Goal: Navigation & Orientation: Find specific page/section

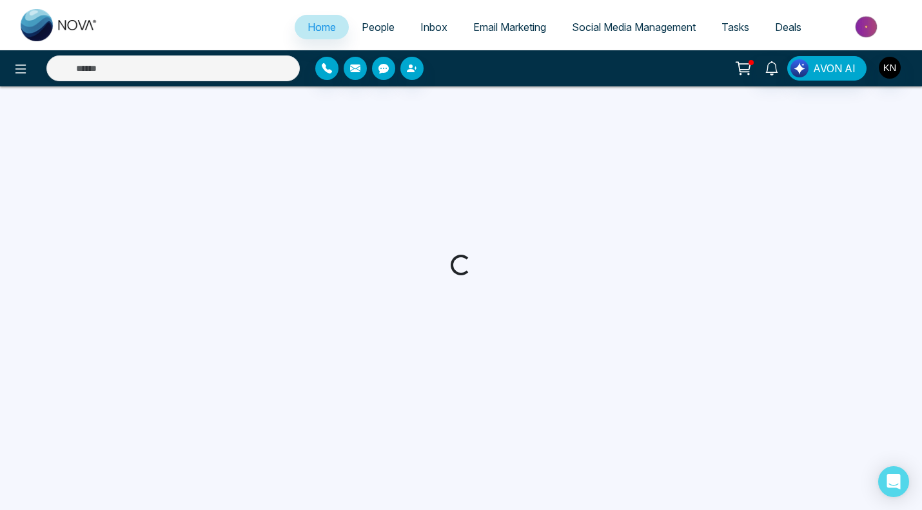
select select "*"
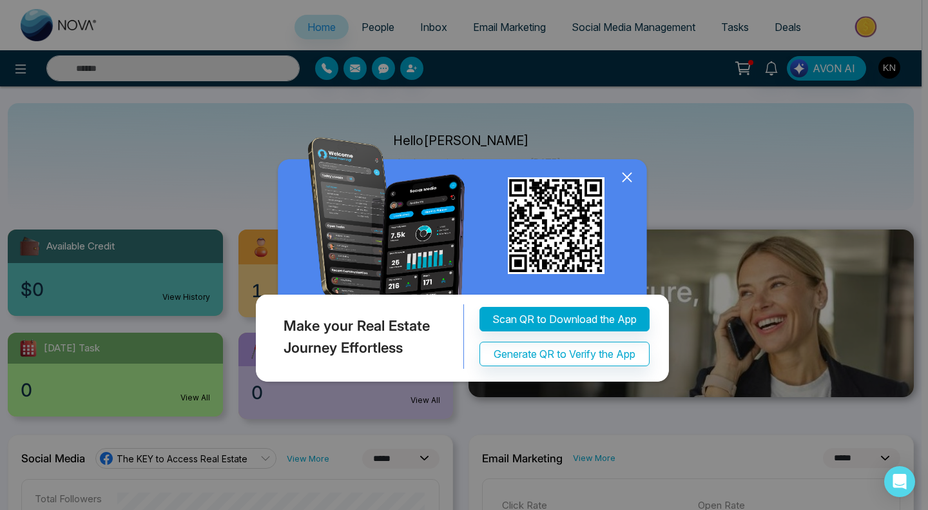
click at [625, 181] on icon at bounding box center [626, 177] width 19 height 19
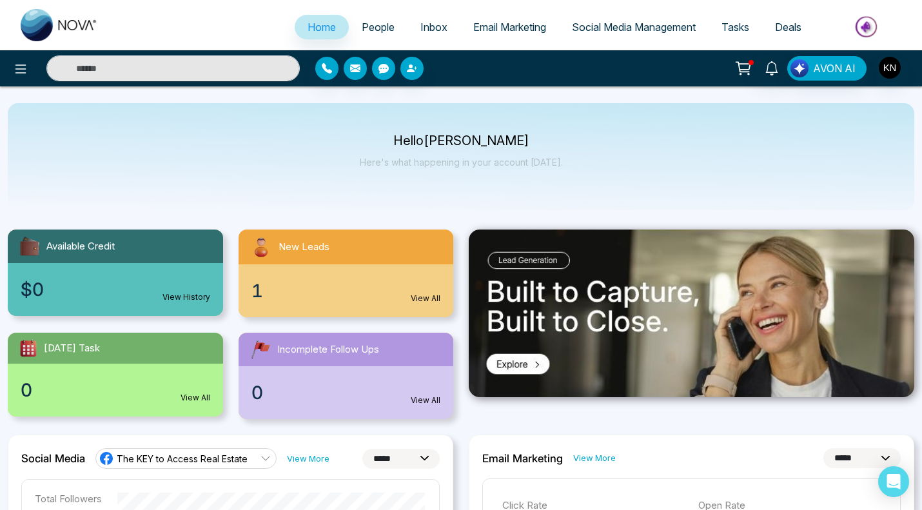
click at [741, 69] on icon at bounding box center [744, 67] width 11 height 6
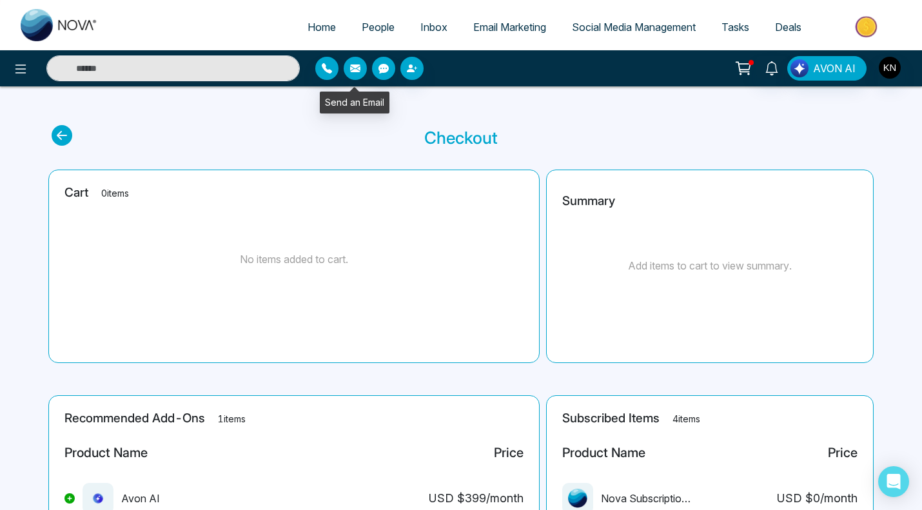
click at [359, 68] on icon "button" at bounding box center [355, 68] width 10 height 8
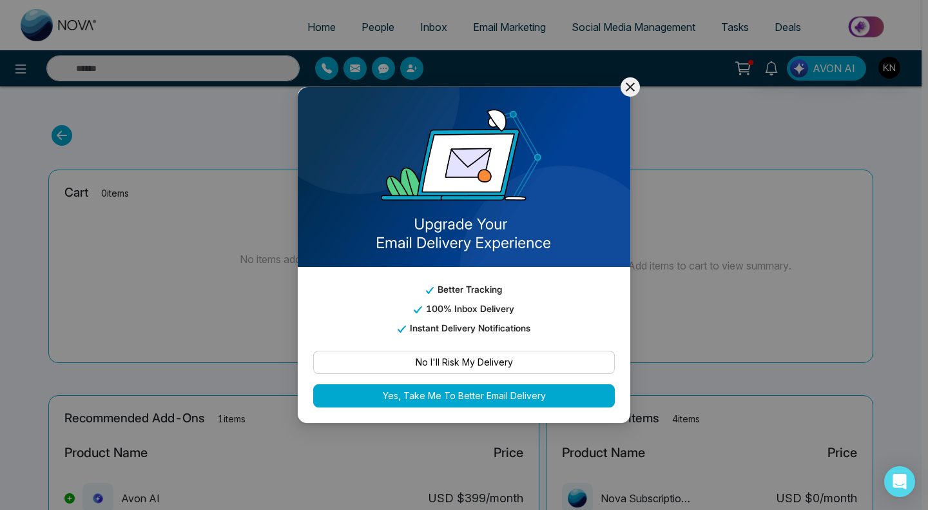
click at [623, 83] on icon at bounding box center [630, 86] width 15 height 15
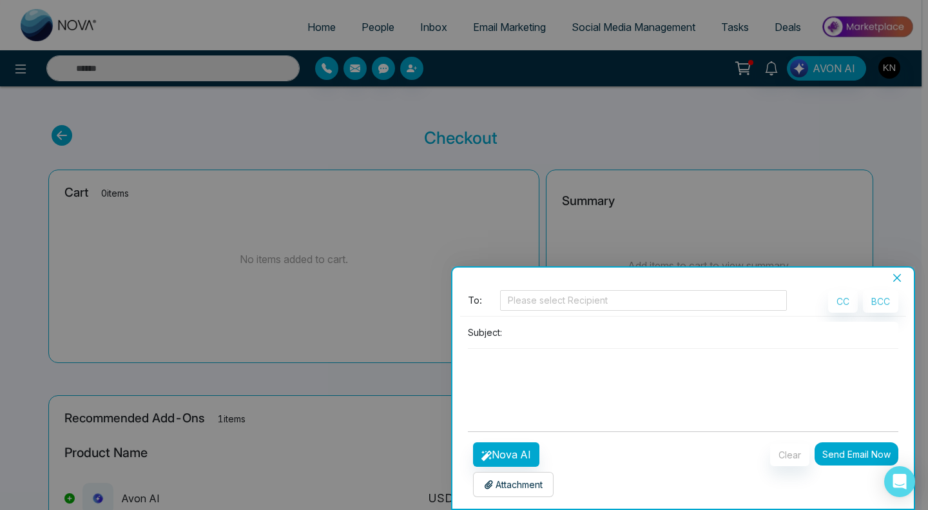
click at [897, 277] on icon "close" at bounding box center [897, 278] width 10 height 10
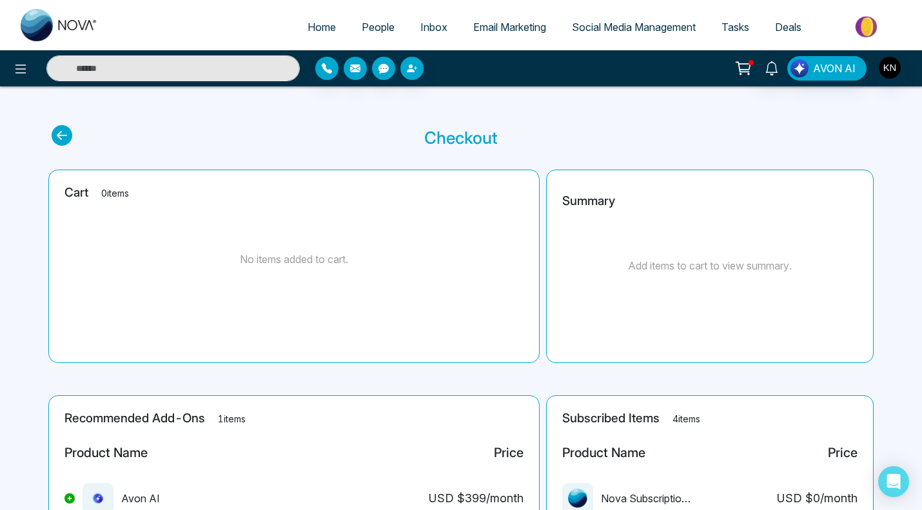
click at [320, 27] on span "Home" at bounding box center [321, 27] width 28 height 13
select select "*"
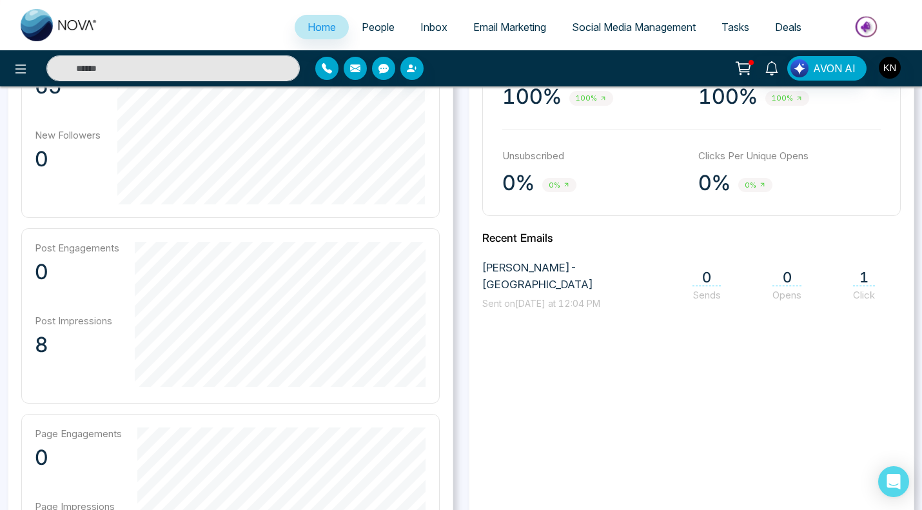
scroll to position [451, 0]
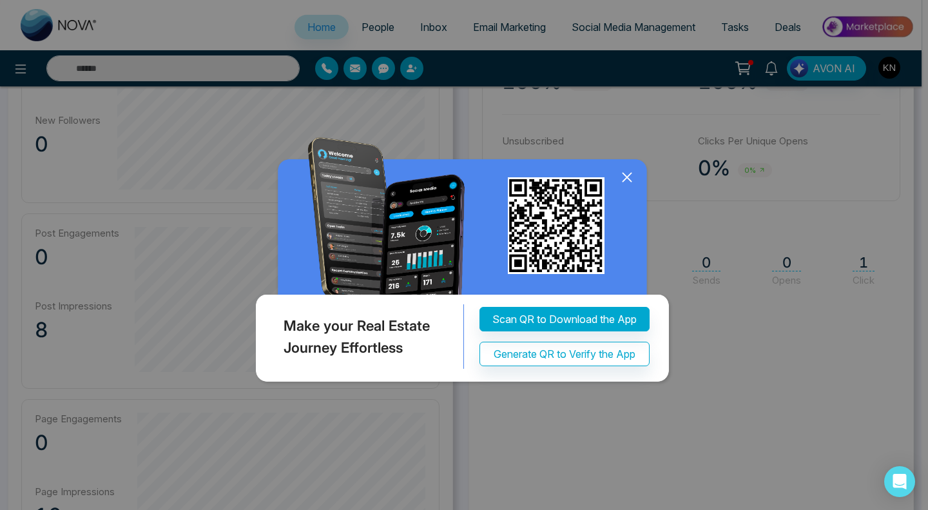
click at [629, 177] on icon at bounding box center [626, 177] width 19 height 19
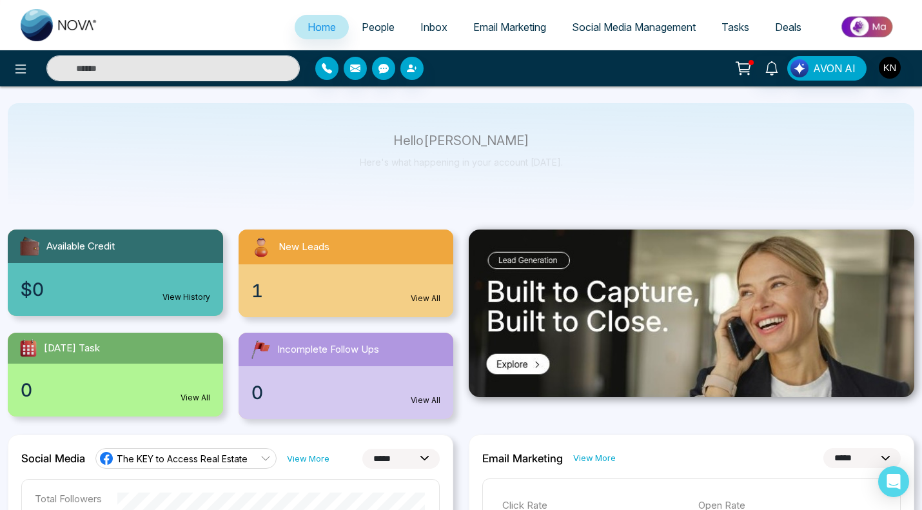
scroll to position [258, 0]
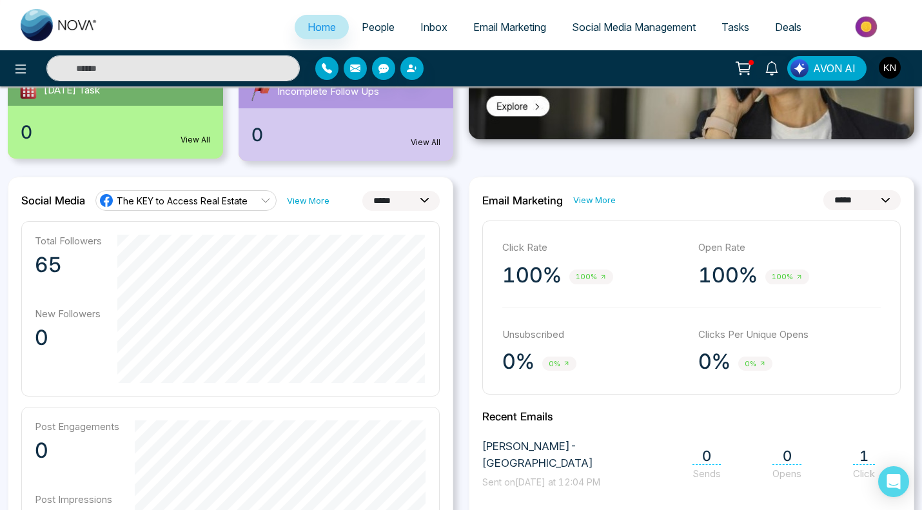
click at [50, 260] on p "65" at bounding box center [68, 265] width 67 height 26
click at [188, 204] on span "The KEY to Access Real Estate" at bounding box center [182, 201] width 131 height 12
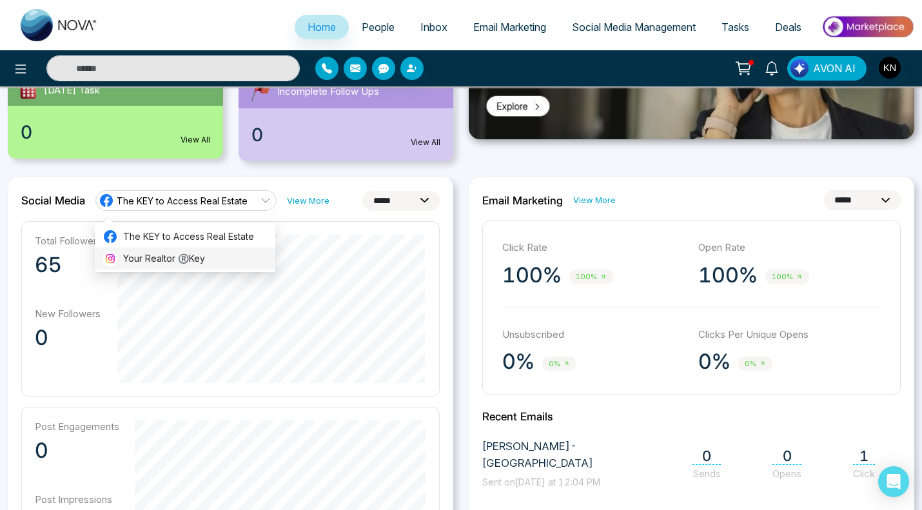
click at [164, 255] on span "Your Realtor ®️Key" at bounding box center [195, 258] width 144 height 14
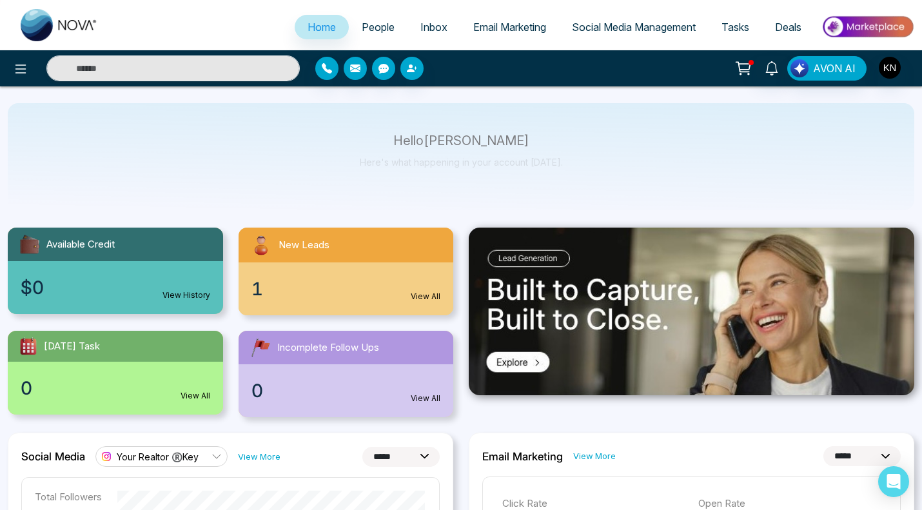
scroll to position [0, 0]
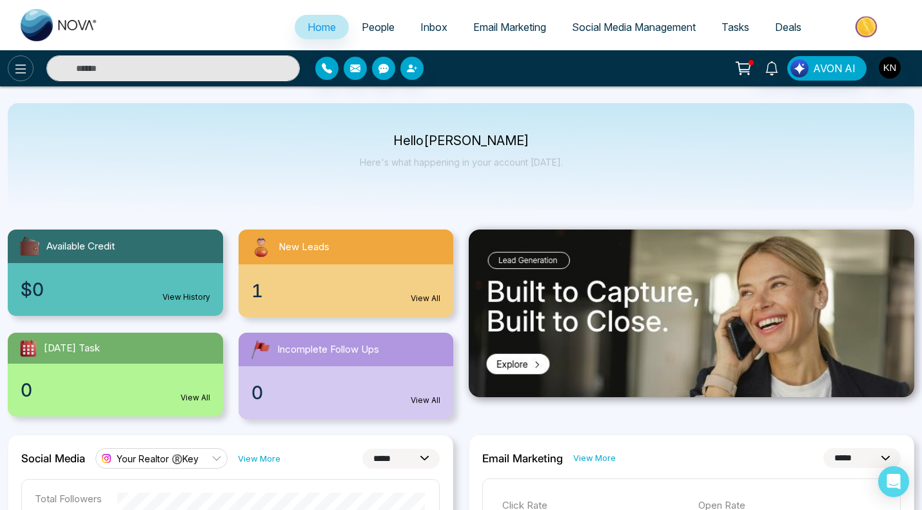
click at [32, 65] on button at bounding box center [21, 68] width 26 height 26
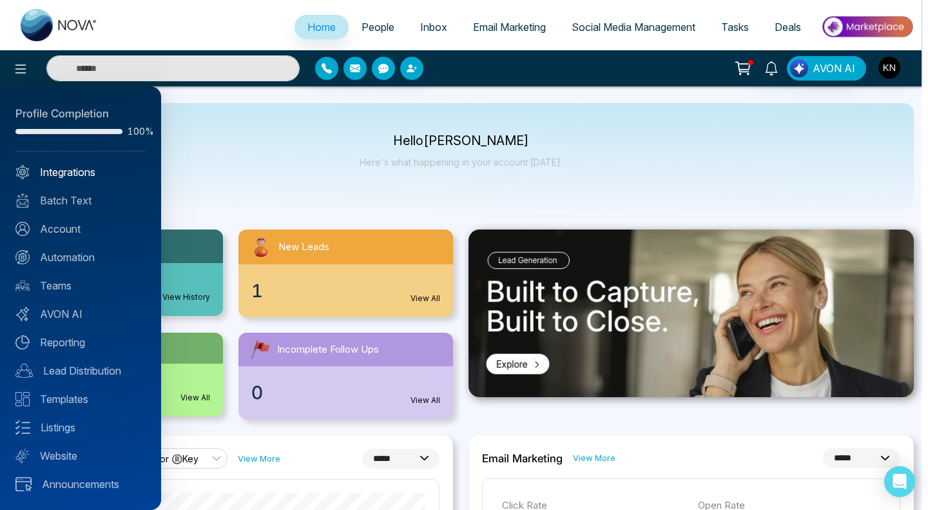
click at [37, 164] on link "Integrations" at bounding box center [80, 171] width 130 height 15
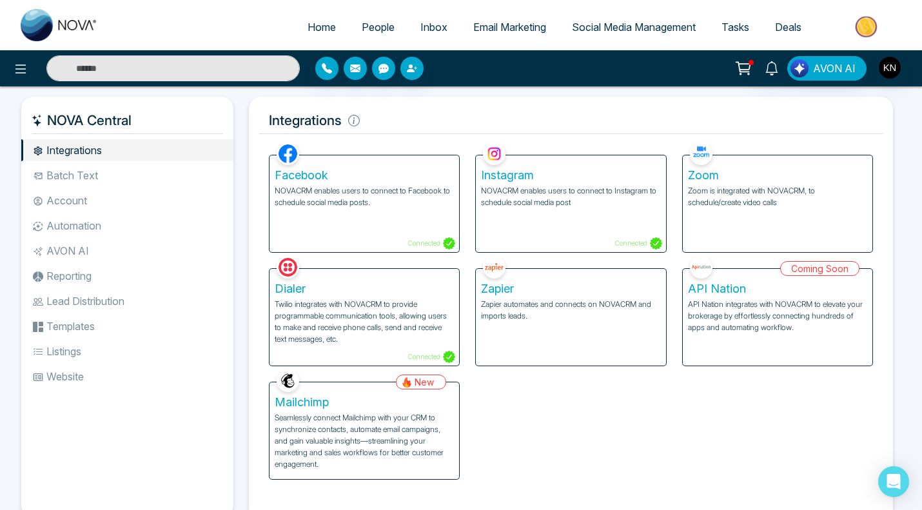
click at [123, 175] on li "Batch Text" at bounding box center [127, 175] width 212 height 22
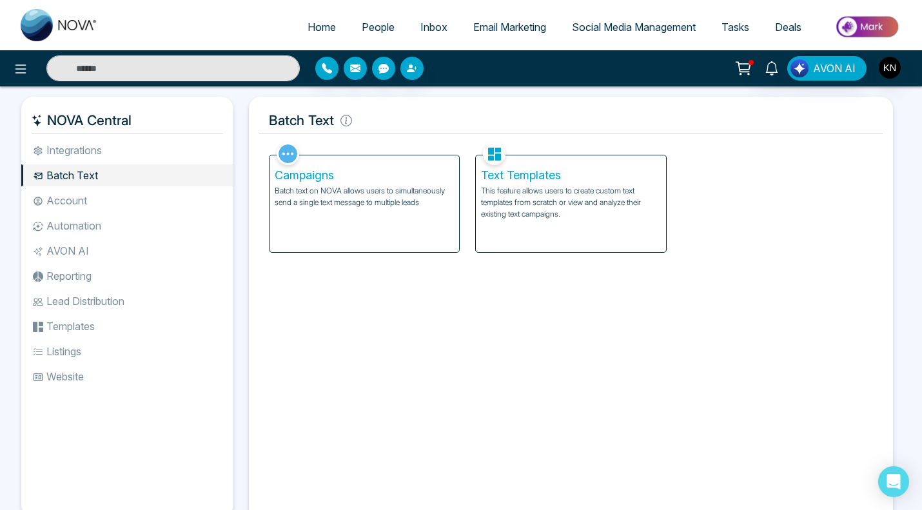
click at [113, 198] on li "Account" at bounding box center [127, 200] width 212 height 22
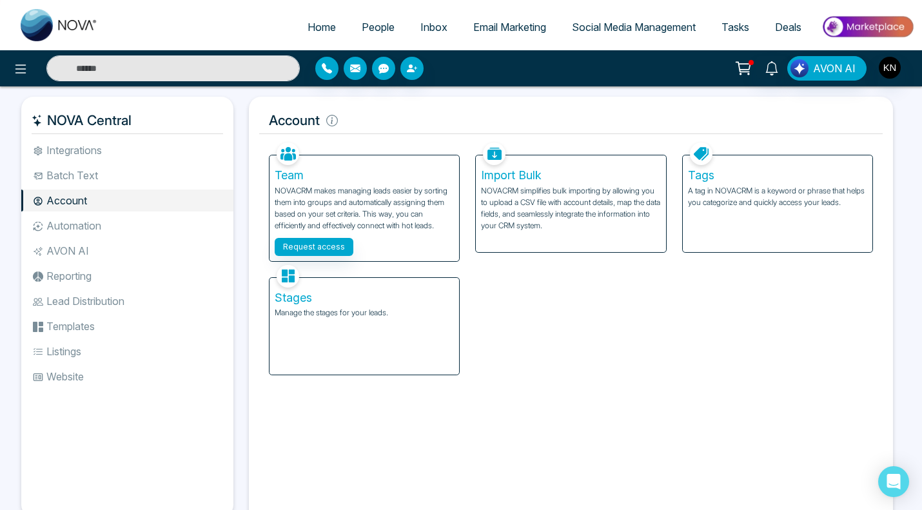
click at [94, 232] on li "Automation" at bounding box center [127, 226] width 212 height 22
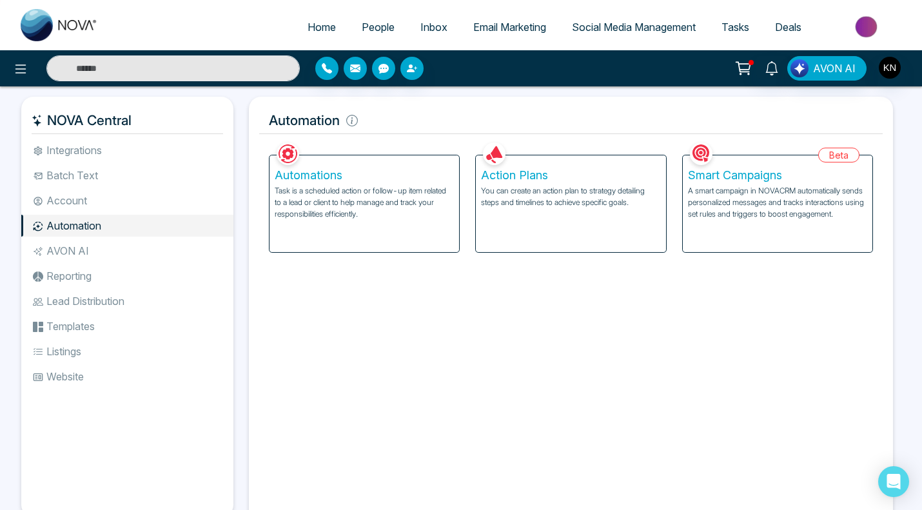
click at [90, 255] on li "AVON AI" at bounding box center [127, 251] width 212 height 22
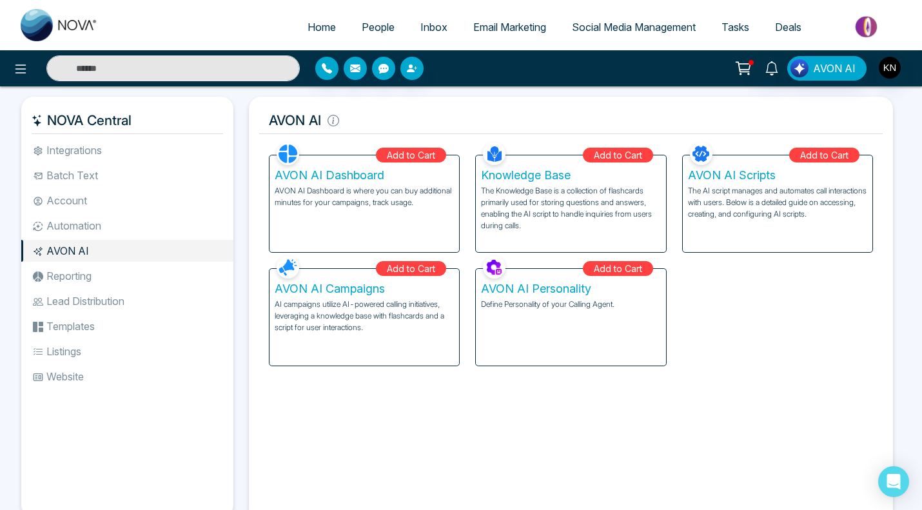
click at [76, 275] on li "Reporting" at bounding box center [127, 276] width 212 height 22
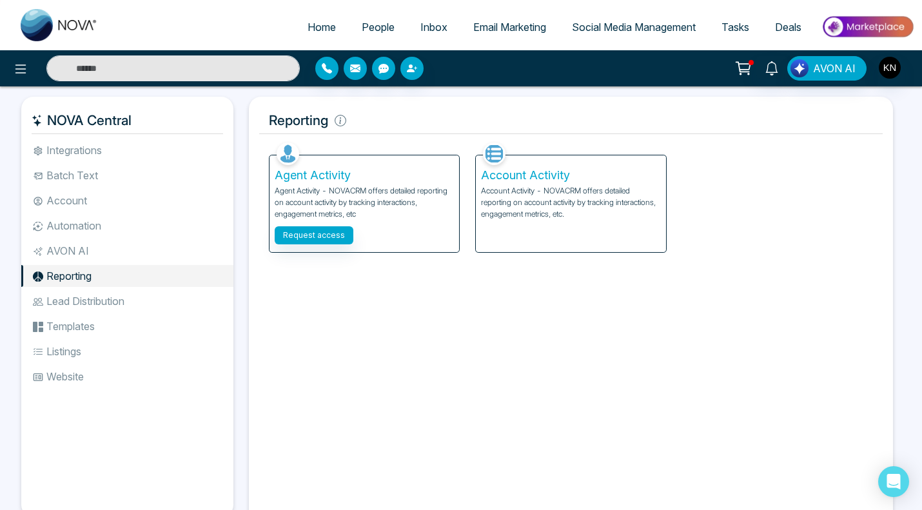
click at [88, 303] on li "Lead Distribution" at bounding box center [127, 301] width 212 height 22
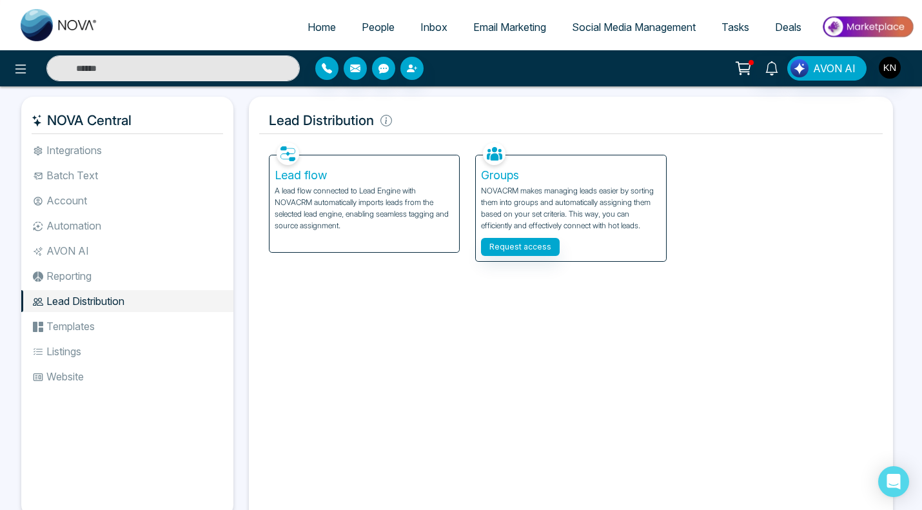
click at [79, 318] on li "Templates" at bounding box center [127, 326] width 212 height 22
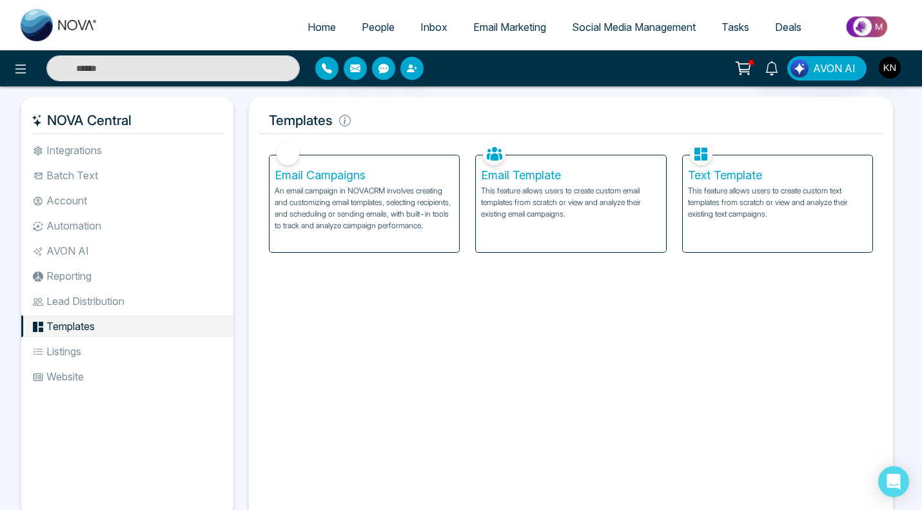
click at [70, 355] on li "Listings" at bounding box center [127, 351] width 212 height 22
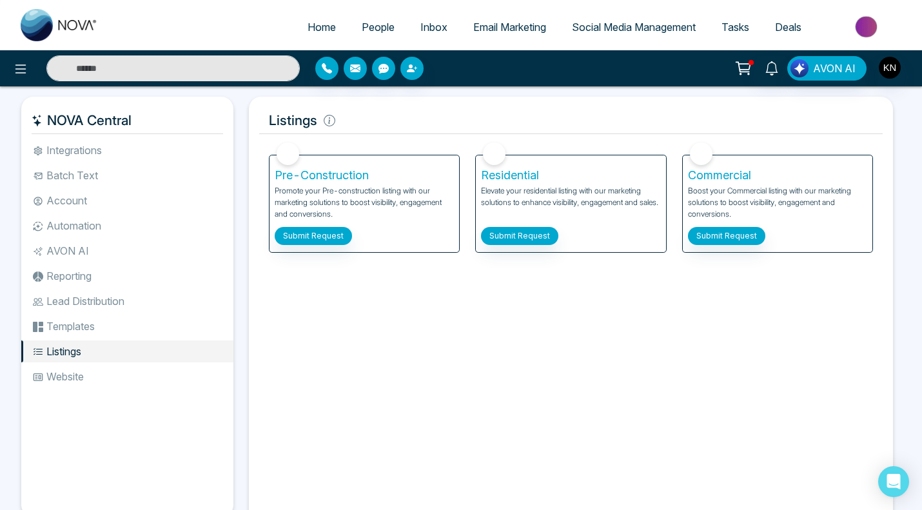
click at [79, 377] on li "Website" at bounding box center [127, 376] width 212 height 22
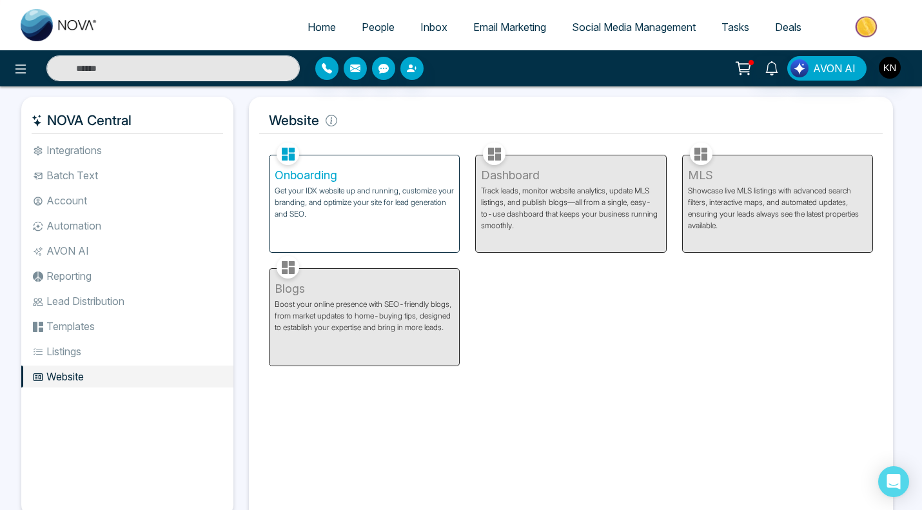
click at [316, 208] on p "Get your IDX website up and running, customize your branding, and optimize your…" at bounding box center [364, 202] width 179 height 35
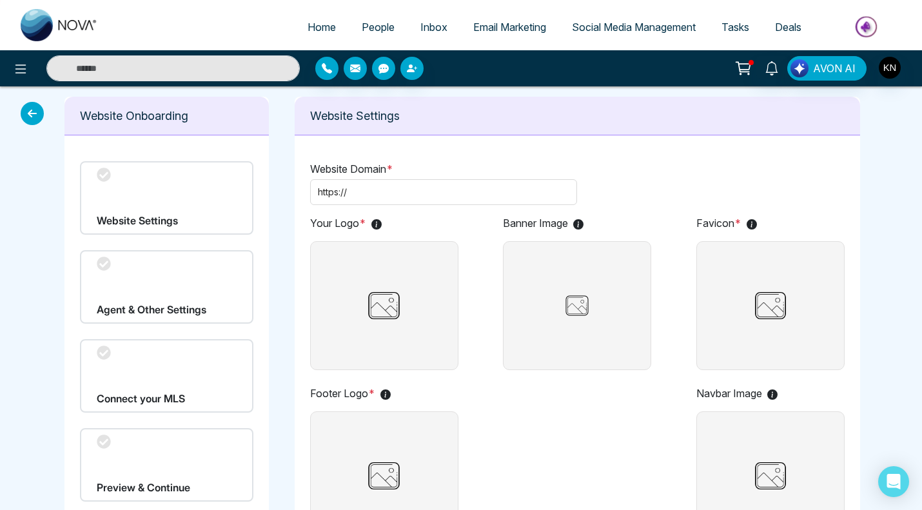
click at [208, 202] on div "Website Settings" at bounding box center [166, 197] width 173 height 73
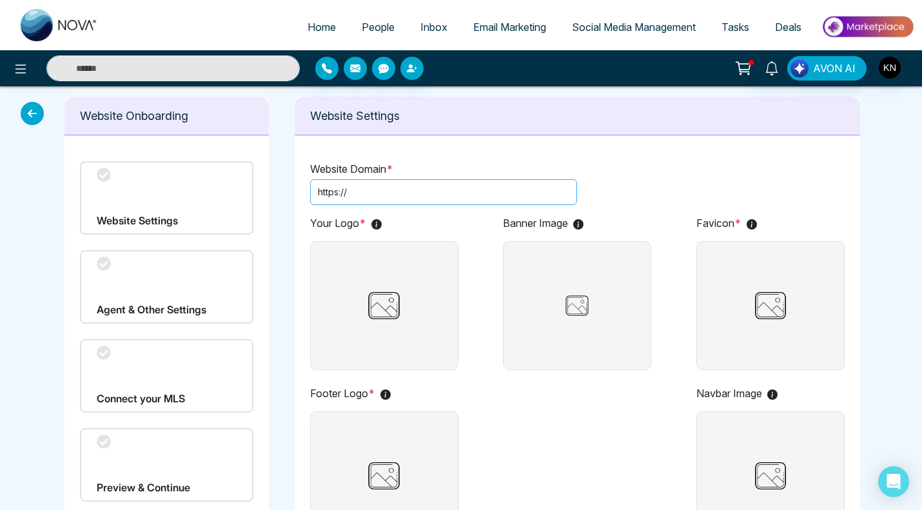
click at [360, 197] on input "text" at bounding box center [459, 192] width 220 height 14
paste input "**********"
type input "**********"
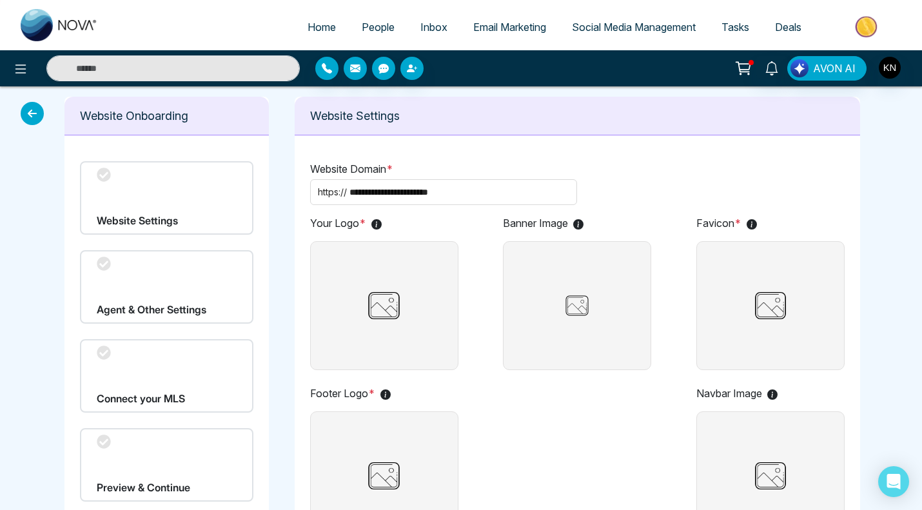
click at [597, 195] on div "**********" at bounding box center [577, 183] width 535 height 44
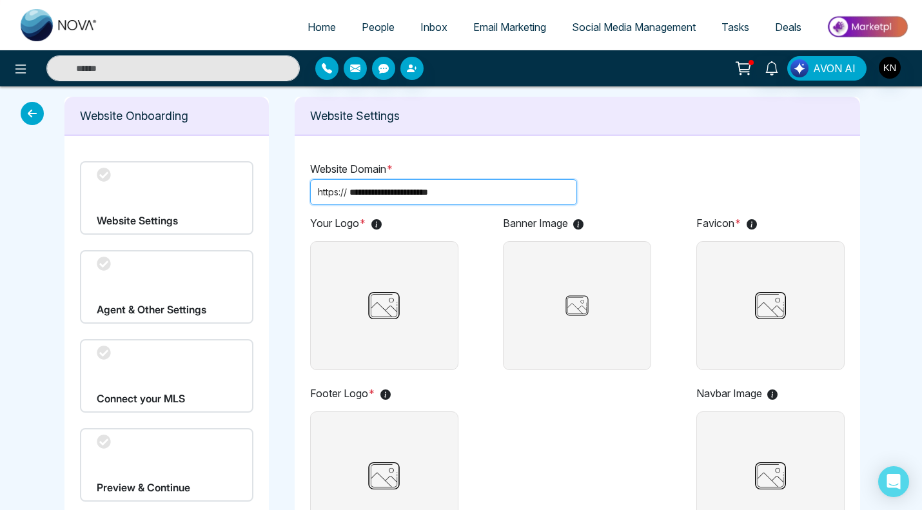
click at [523, 191] on input "**********" at bounding box center [459, 192] width 220 height 14
click at [157, 277] on div "Agent & Other Settings" at bounding box center [166, 286] width 173 height 73
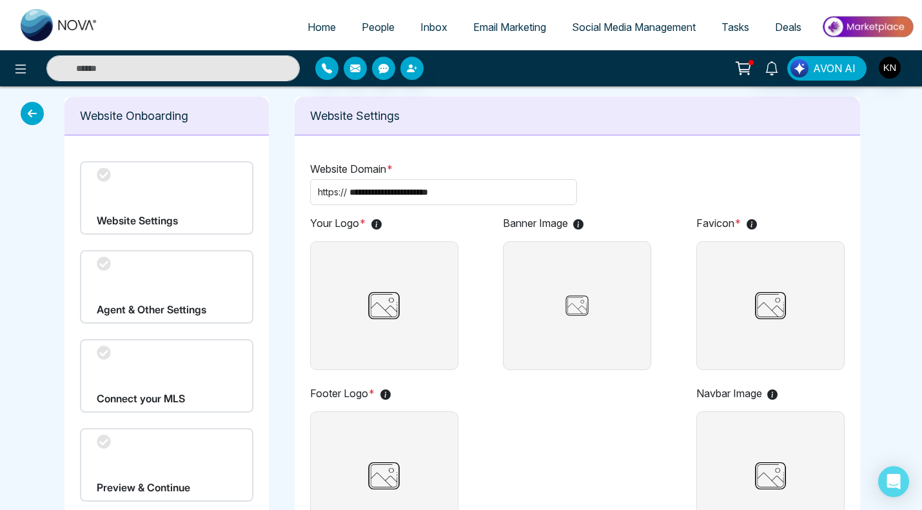
click at [102, 268] on icon at bounding box center [104, 264] width 14 height 14
click at [128, 210] on div "Website Settings" at bounding box center [166, 197] width 173 height 73
click at [410, 66] on icon "button" at bounding box center [411, 68] width 8 height 8
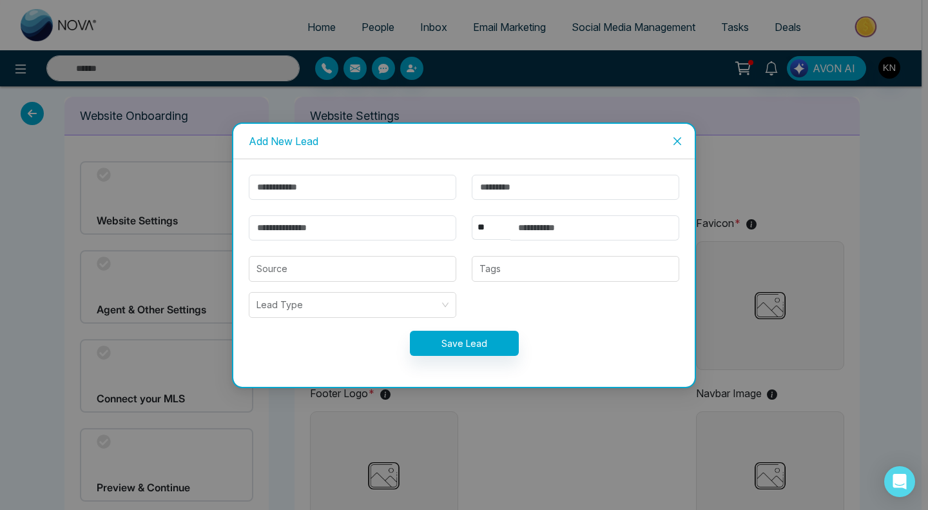
click at [678, 139] on icon "close" at bounding box center [677, 141] width 10 height 10
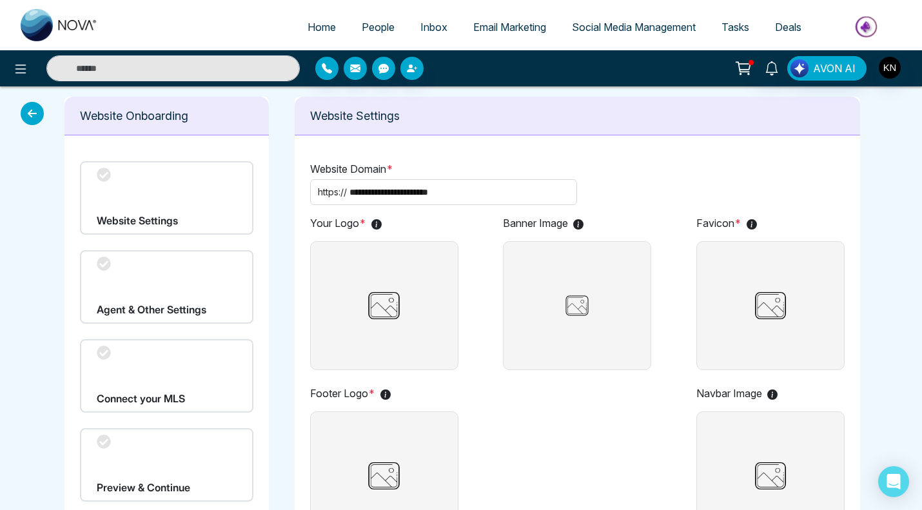
click at [653, 31] on span "Social Media Management" at bounding box center [634, 27] width 124 height 13
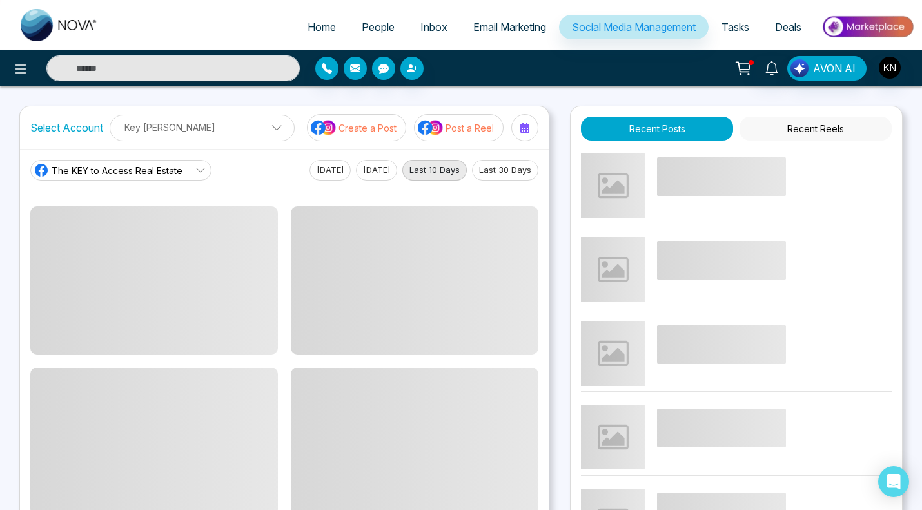
click at [484, 24] on span "Email Marketing" at bounding box center [509, 27] width 73 height 13
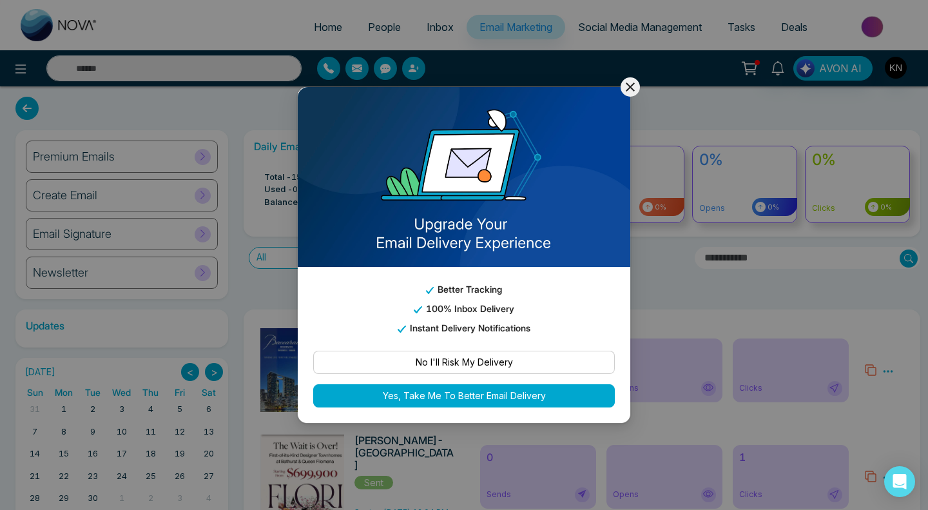
click at [630, 89] on icon at bounding box center [630, 86] width 15 height 15
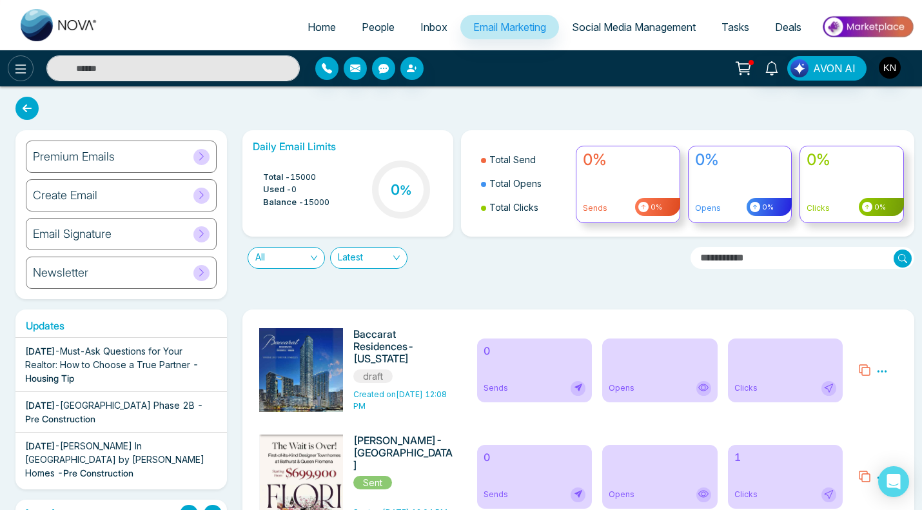
click at [20, 68] on icon at bounding box center [20, 68] width 11 height 9
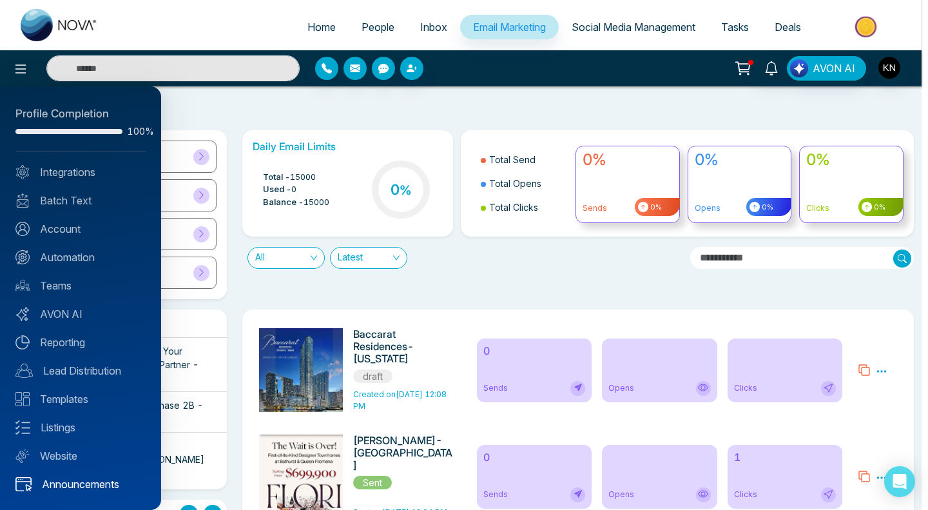
click at [53, 481] on link "Announcements" at bounding box center [80, 483] width 130 height 15
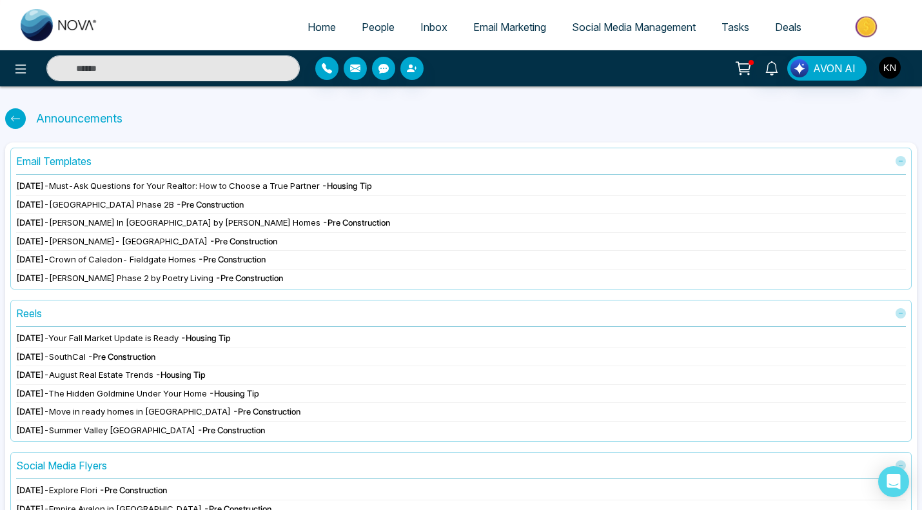
click at [153, 186] on span "Must-Ask Questions for Your Realtor: How to Choose a True Partner" at bounding box center [184, 185] width 271 height 10
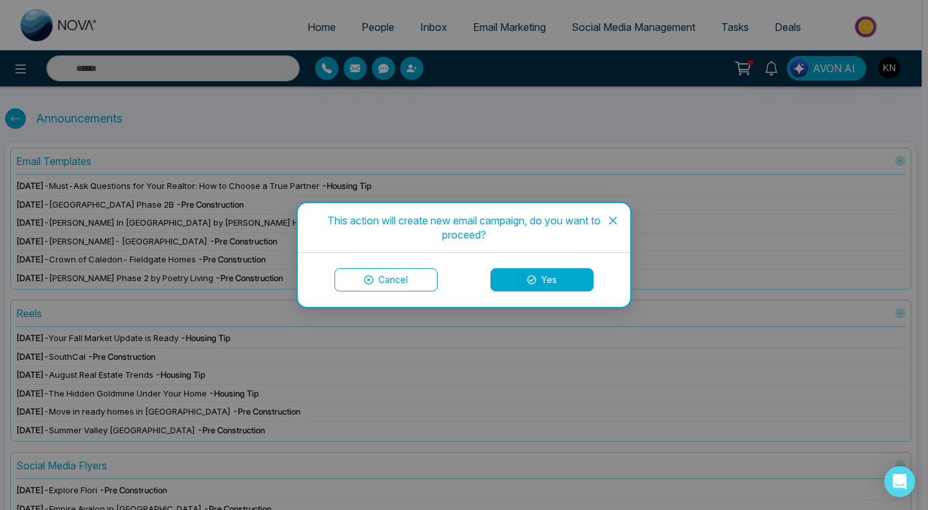
click at [533, 277] on icon at bounding box center [531, 279] width 9 height 9
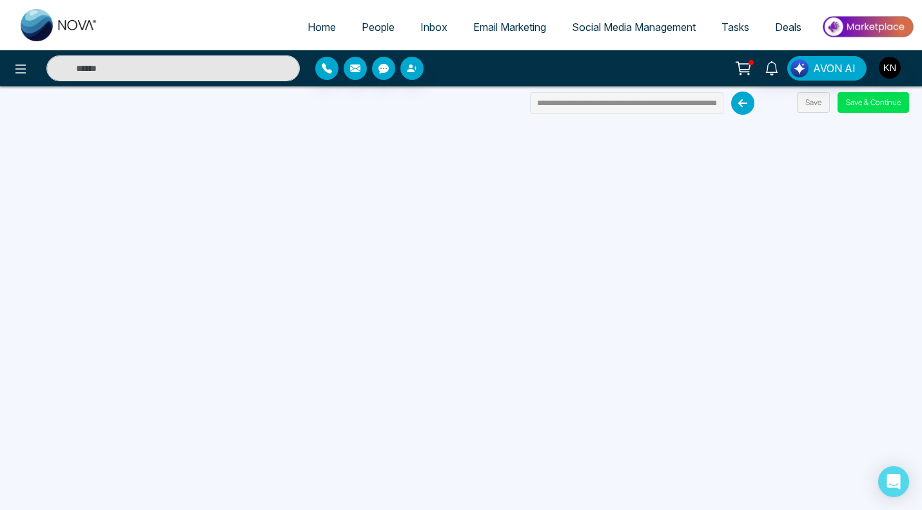
click at [32, 59] on div at bounding box center [153, 68] width 307 height 26
click at [27, 62] on icon at bounding box center [20, 68] width 15 height 15
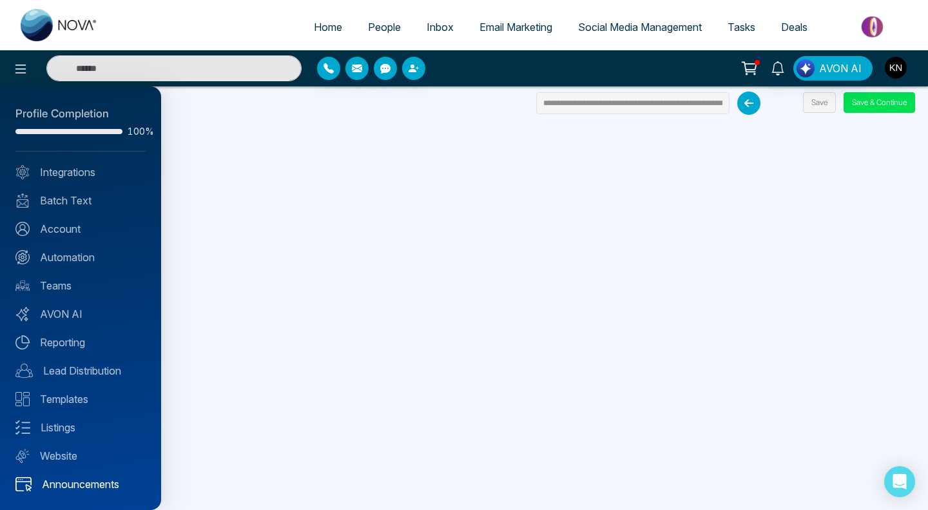
click at [64, 476] on link "Announcements" at bounding box center [80, 483] width 130 height 15
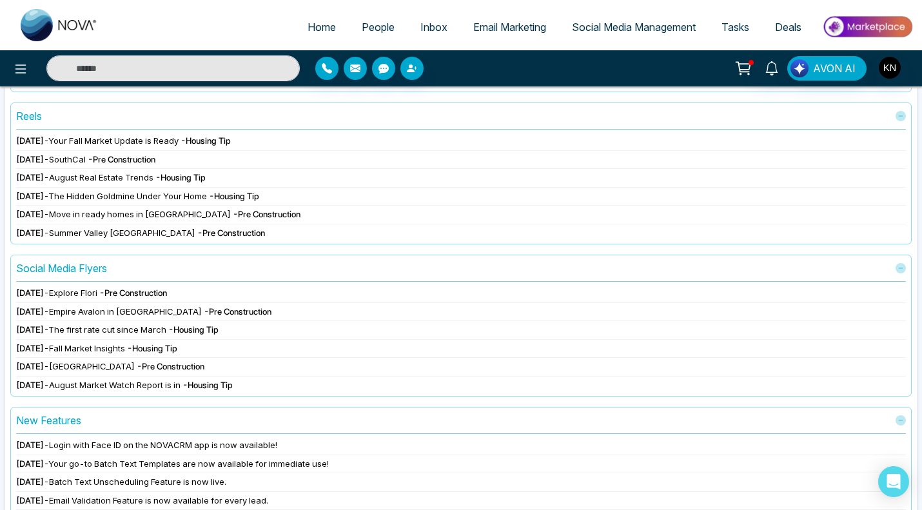
scroll to position [182, 0]
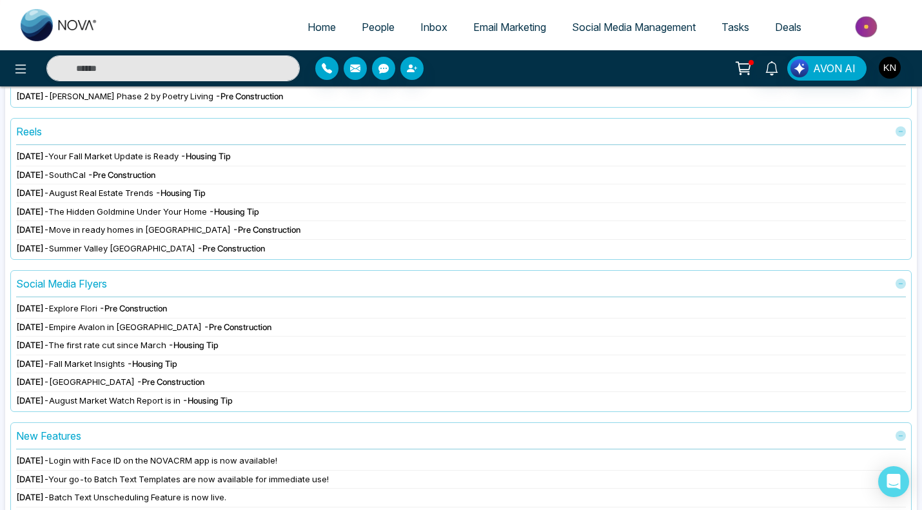
click at [208, 311] on div "[DATE] - Explore Flori - Pre Construction" at bounding box center [460, 308] width 889 height 13
click at [167, 306] on span "- Pre Construction" at bounding box center [133, 308] width 68 height 10
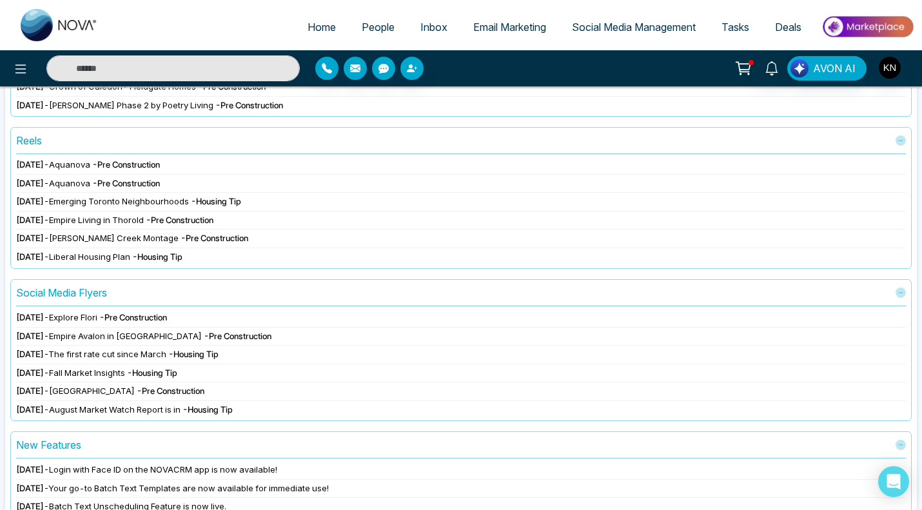
scroll to position [246, 0]
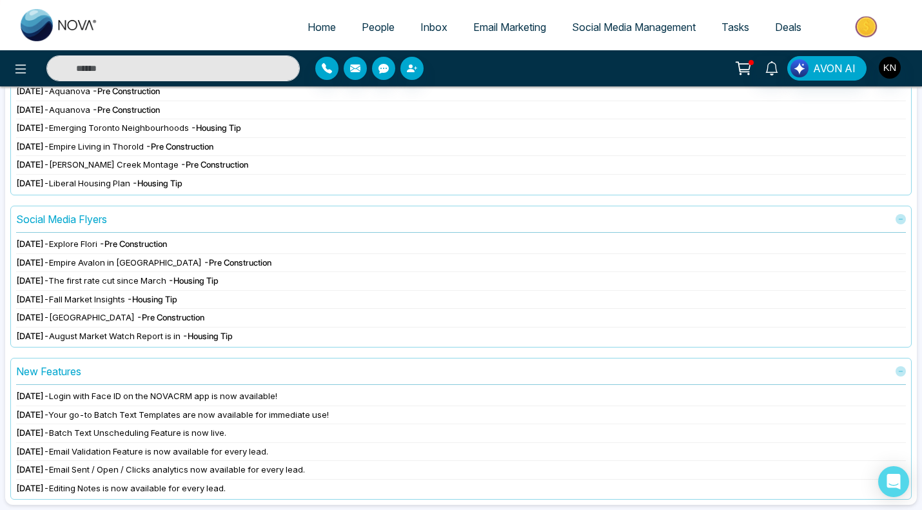
click at [44, 396] on span "[DATE]" at bounding box center [30, 396] width 28 height 10
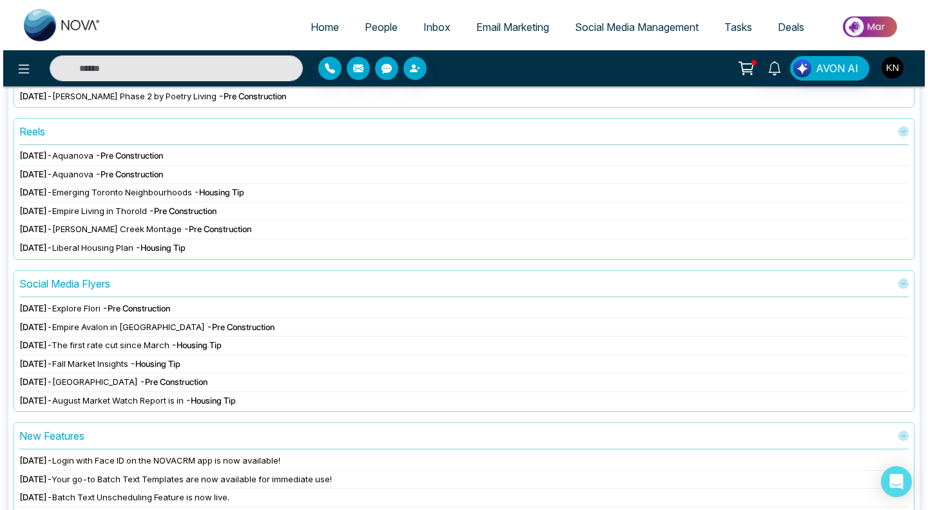
scroll to position [182, 0]
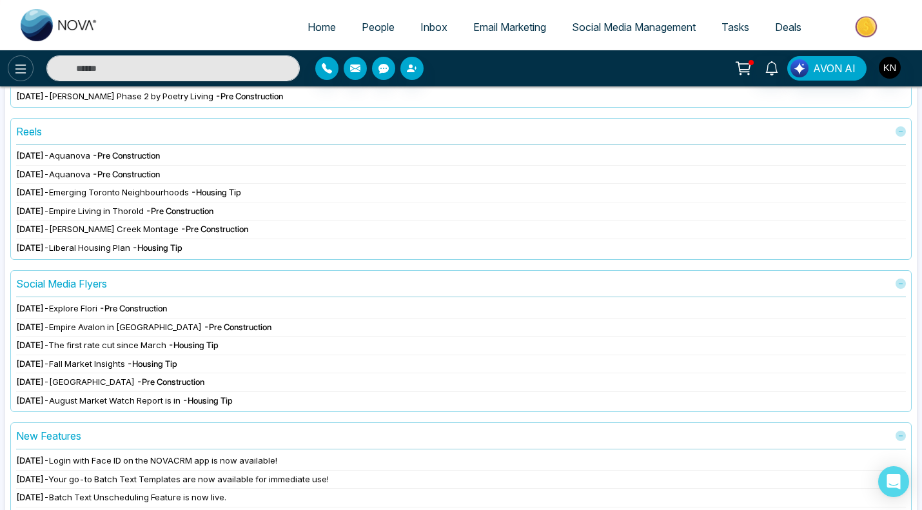
click at [24, 75] on icon at bounding box center [20, 68] width 15 height 15
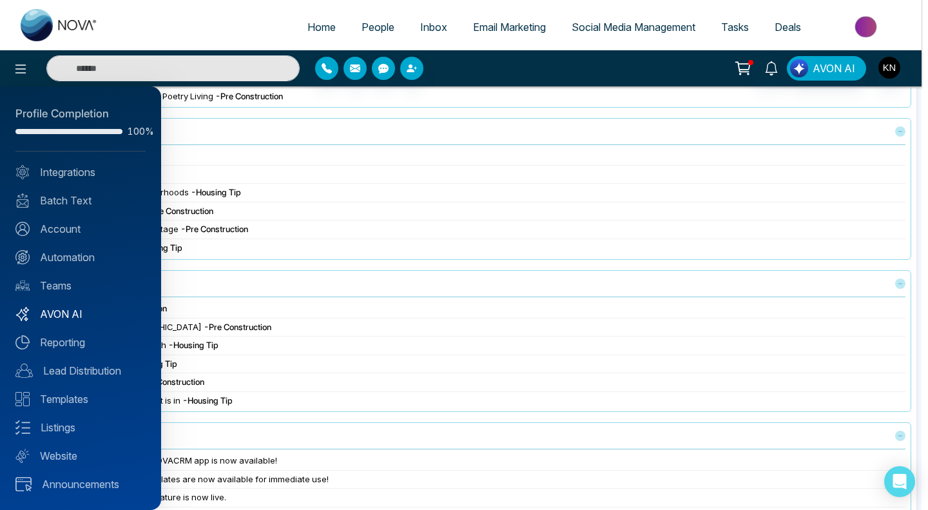
click at [66, 320] on link "AVON AI" at bounding box center [80, 313] width 130 height 15
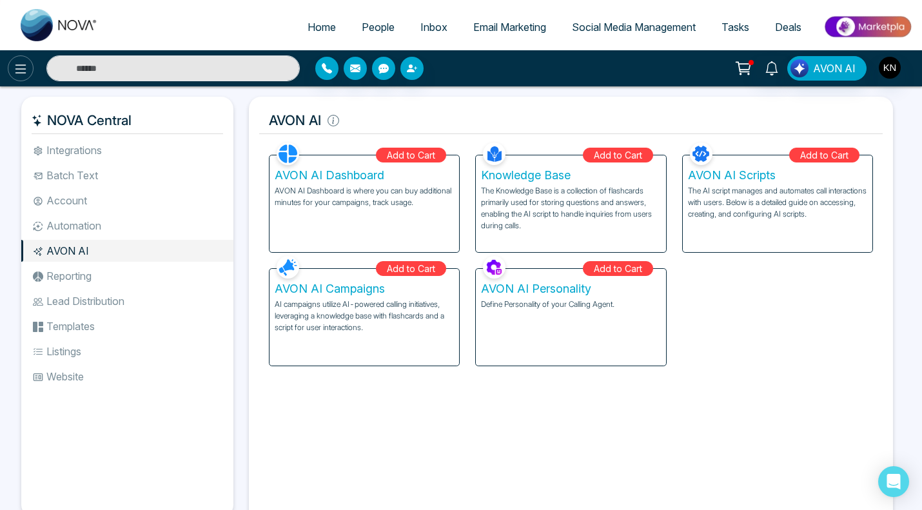
click at [21, 68] on icon at bounding box center [20, 68] width 11 height 9
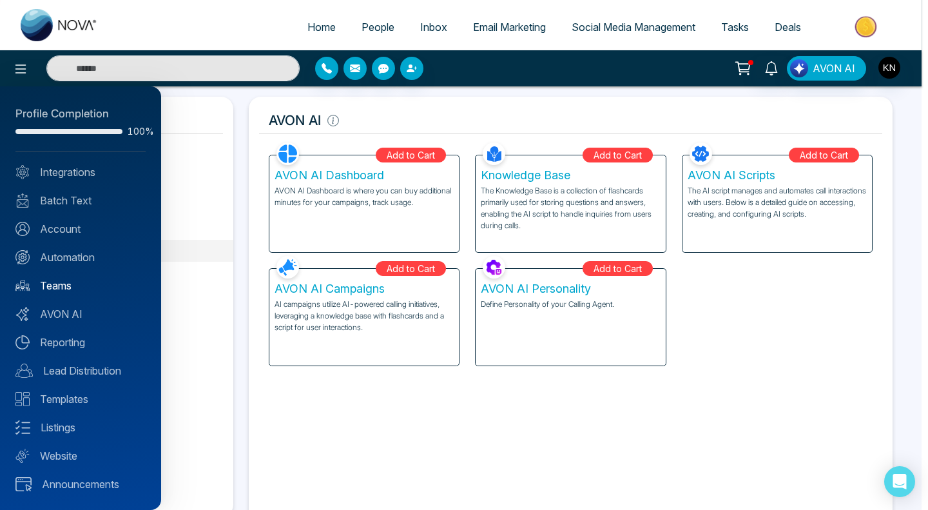
click at [62, 287] on link "Teams" at bounding box center [80, 285] width 130 height 15
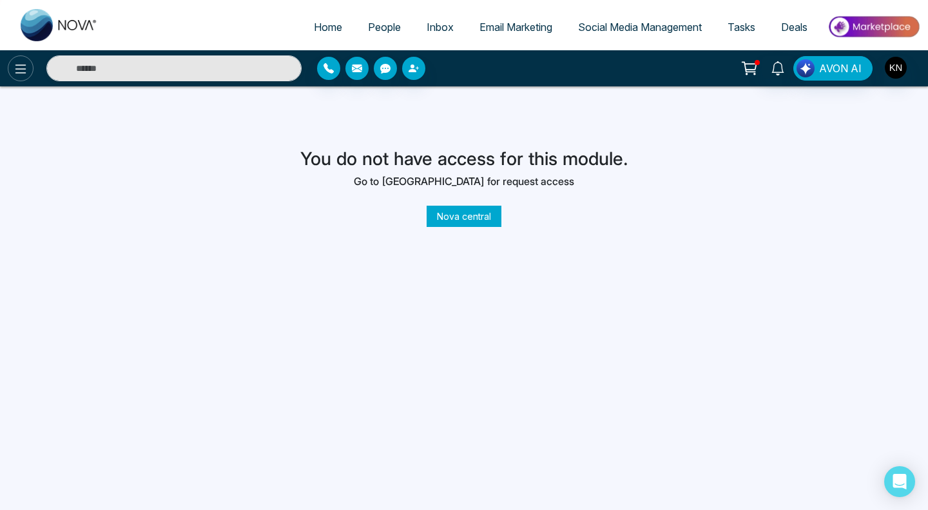
click at [22, 66] on icon at bounding box center [20, 68] width 15 height 15
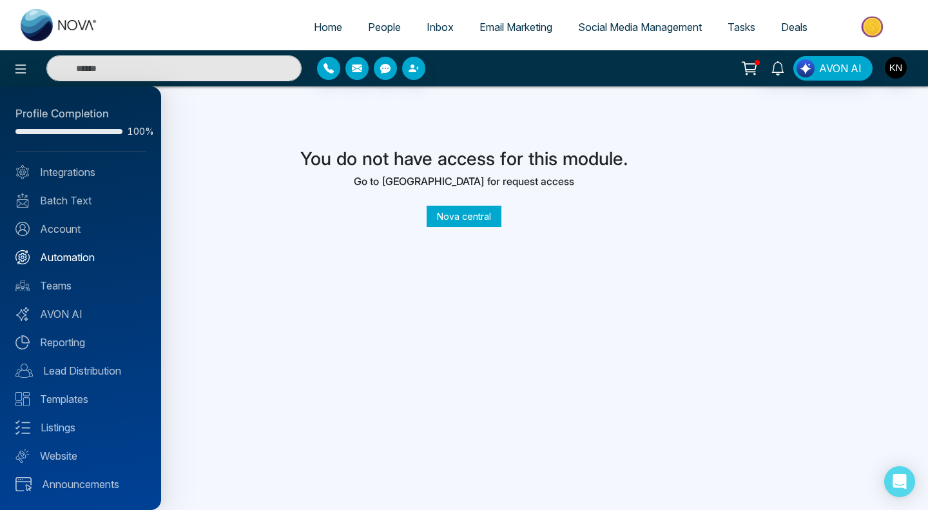
click at [48, 252] on link "Automation" at bounding box center [80, 256] width 130 height 15
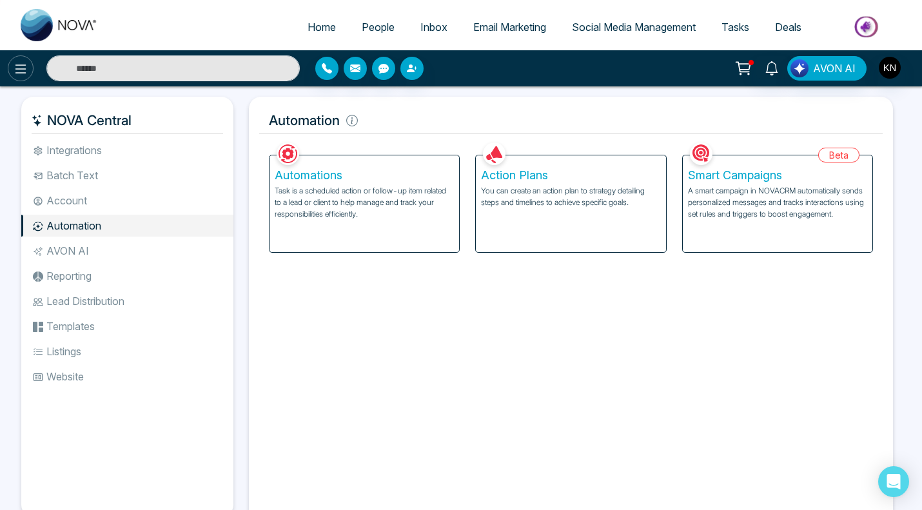
click at [23, 69] on icon at bounding box center [20, 68] width 11 height 9
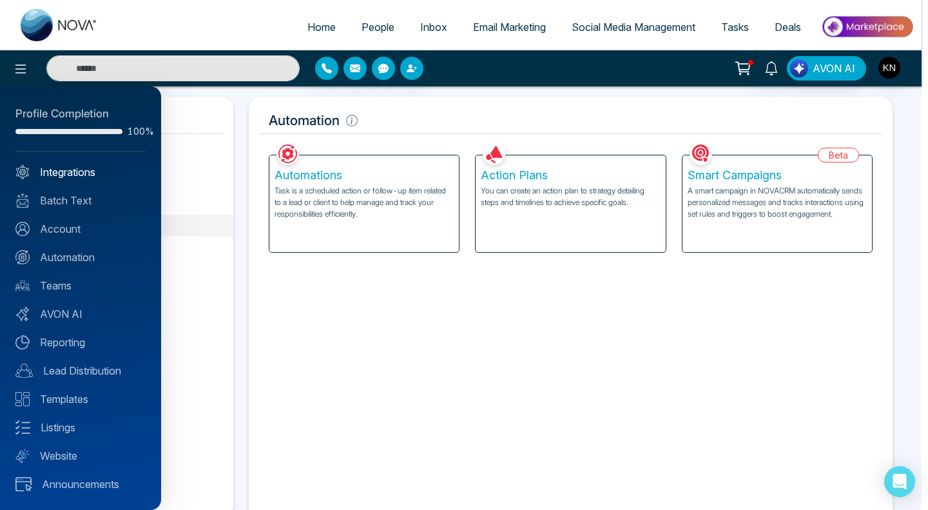
click at [46, 173] on link "Integrations" at bounding box center [80, 171] width 130 height 15
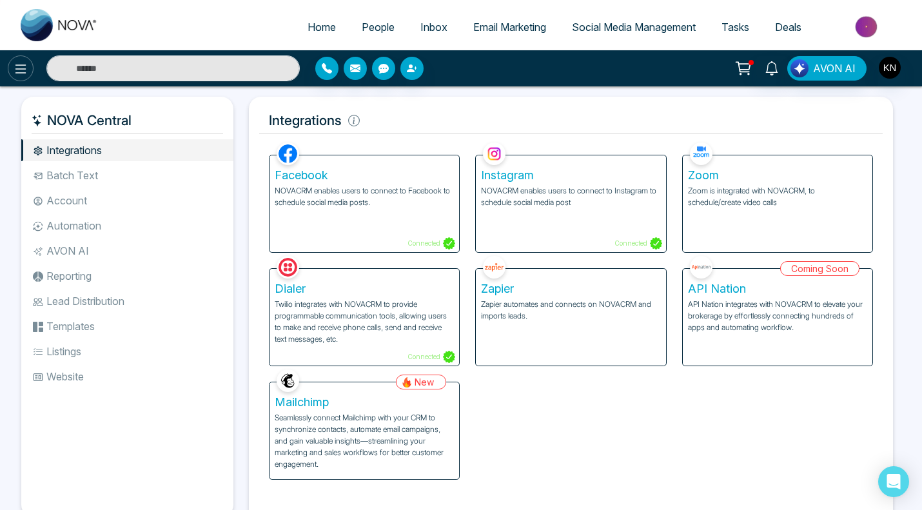
click at [28, 71] on button at bounding box center [21, 68] width 26 height 26
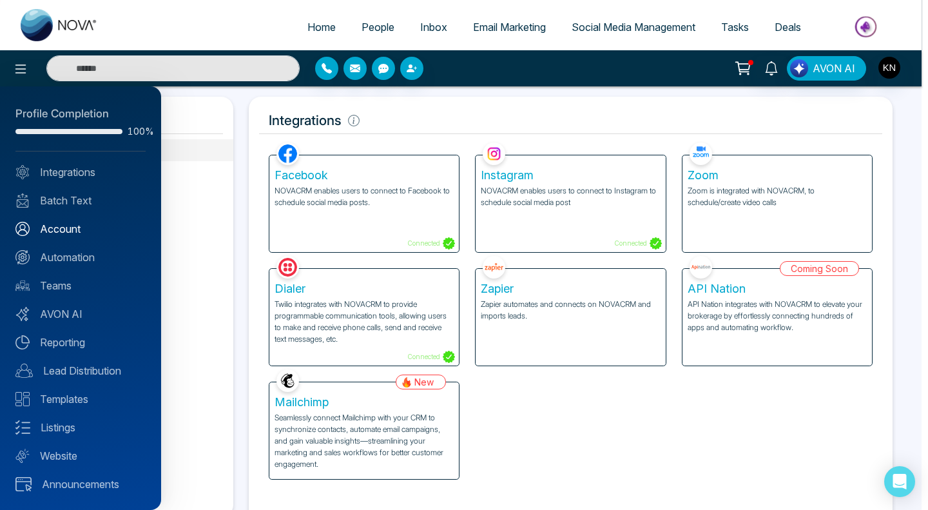
click at [63, 223] on link "Account" at bounding box center [80, 228] width 130 height 15
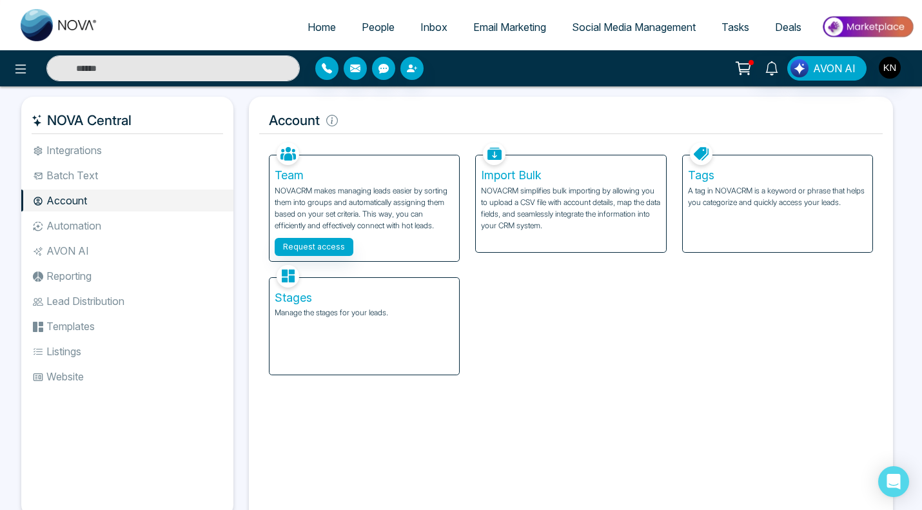
click at [90, 174] on li "Batch Text" at bounding box center [127, 175] width 212 height 22
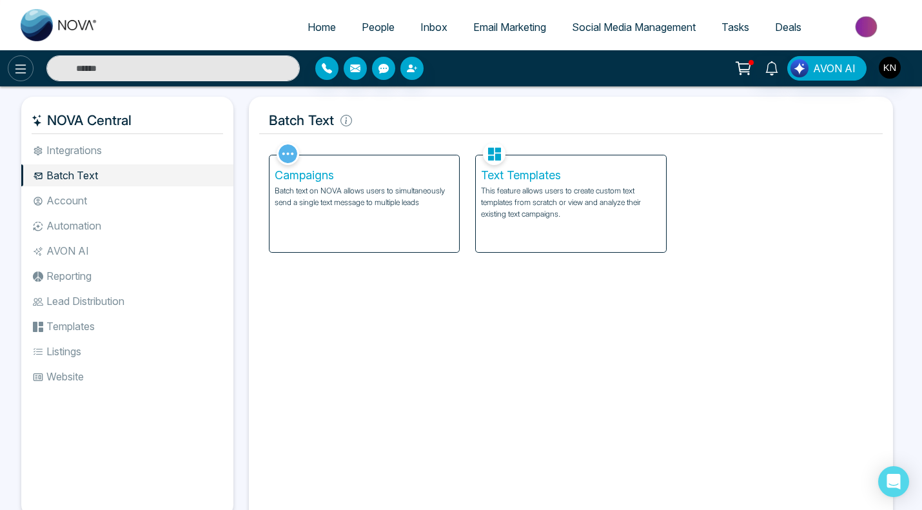
click at [30, 72] on button at bounding box center [21, 68] width 26 height 26
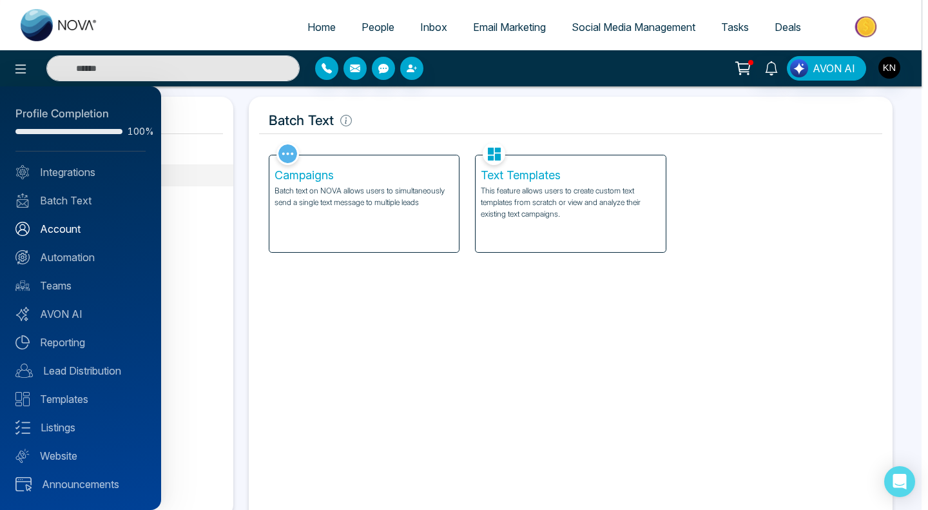
click at [55, 221] on link "Account" at bounding box center [80, 228] width 130 height 15
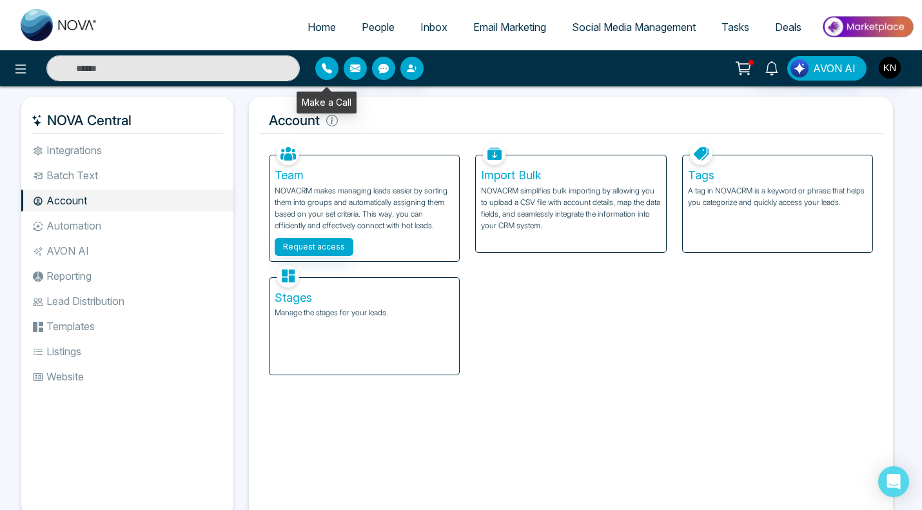
click at [323, 69] on icon "button" at bounding box center [327, 68] width 10 height 10
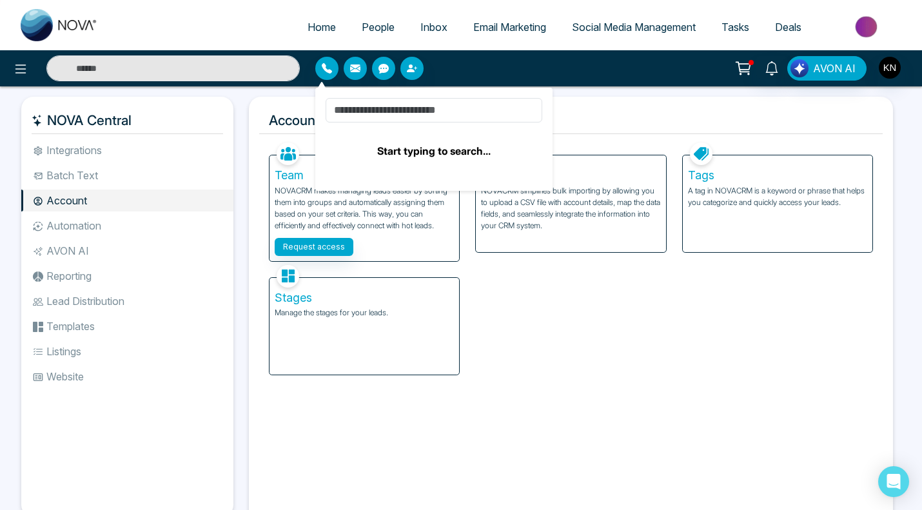
click at [324, 30] on span "Home" at bounding box center [321, 27] width 28 height 13
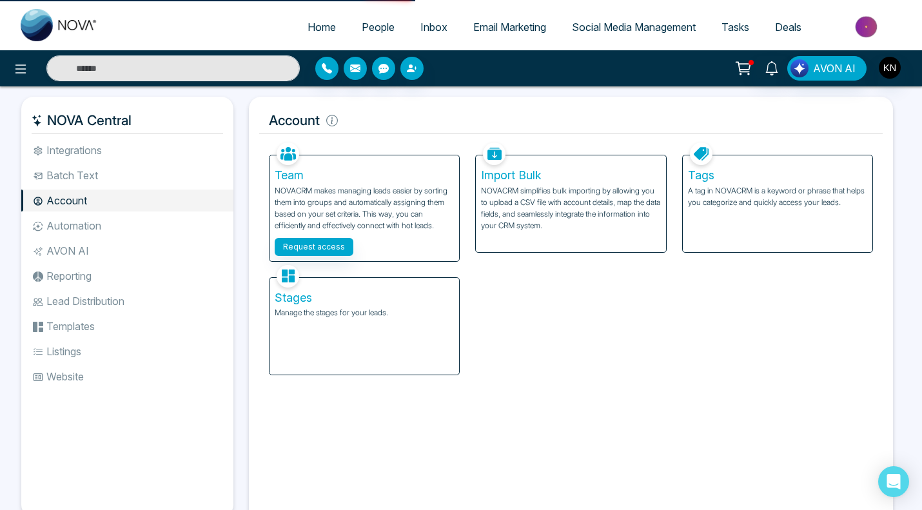
select select "*"
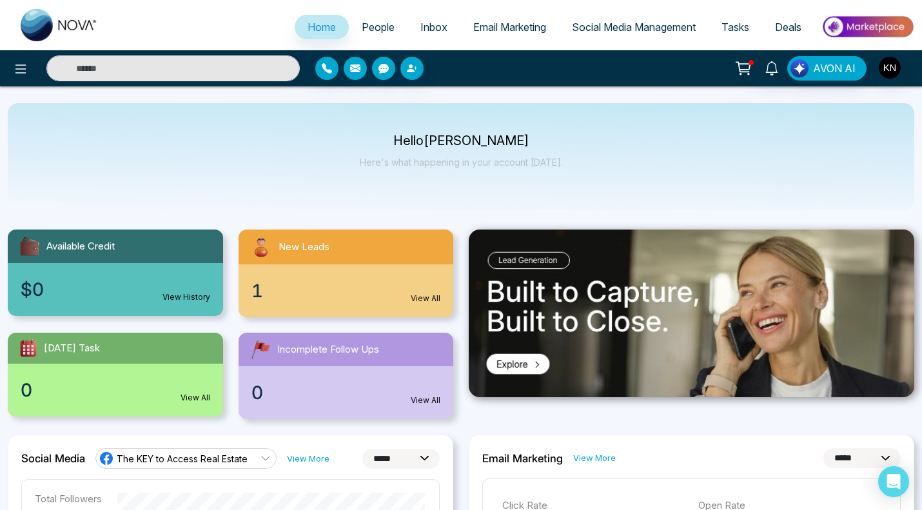
click at [373, 27] on span "People" at bounding box center [378, 27] width 33 height 13
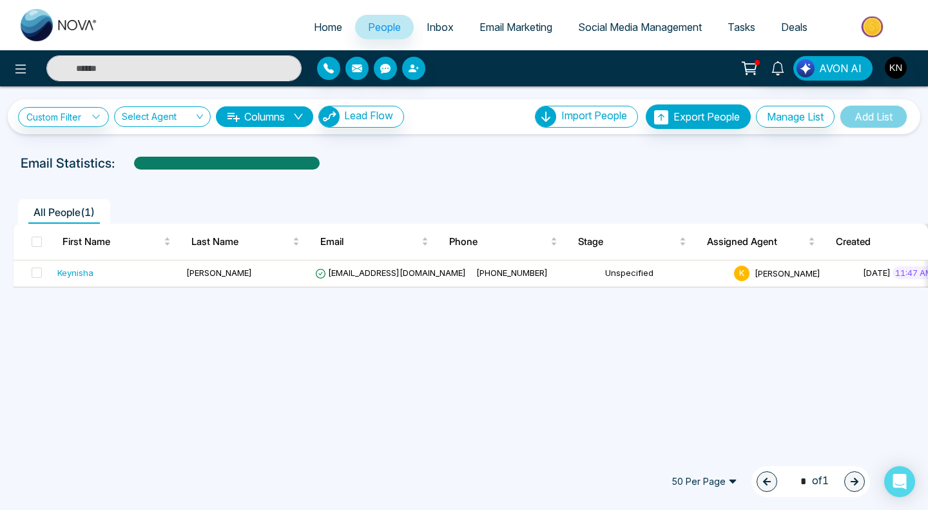
click at [432, 27] on span "Inbox" at bounding box center [440, 27] width 27 height 13
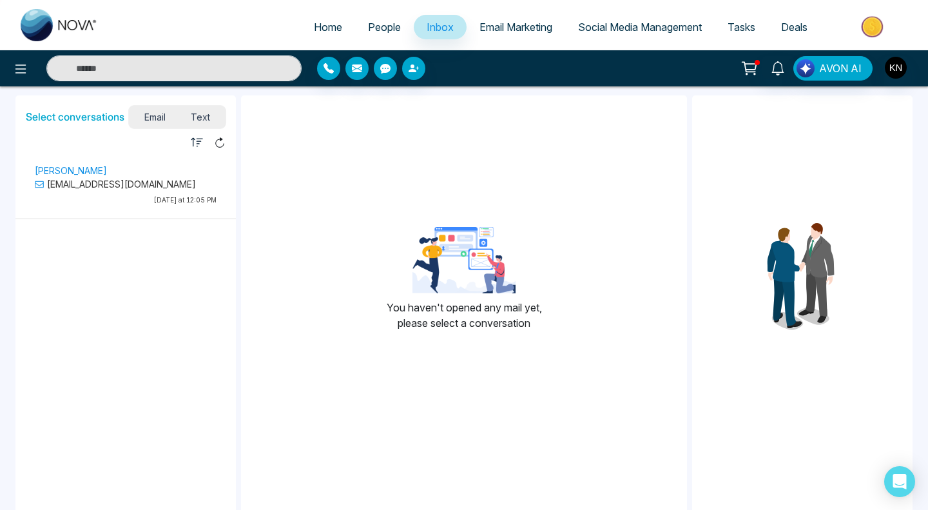
click at [499, 32] on span "Email Marketing" at bounding box center [516, 27] width 73 height 13
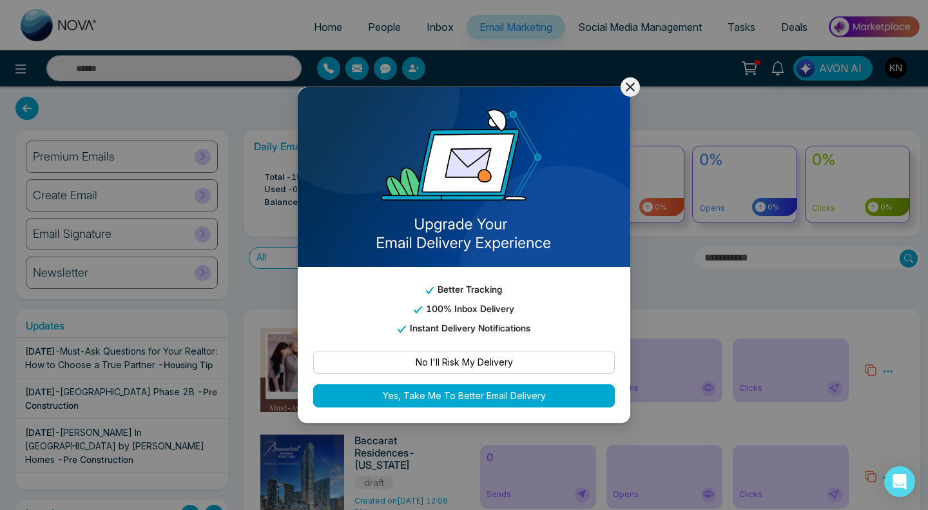
click at [633, 87] on icon at bounding box center [630, 86] width 15 height 15
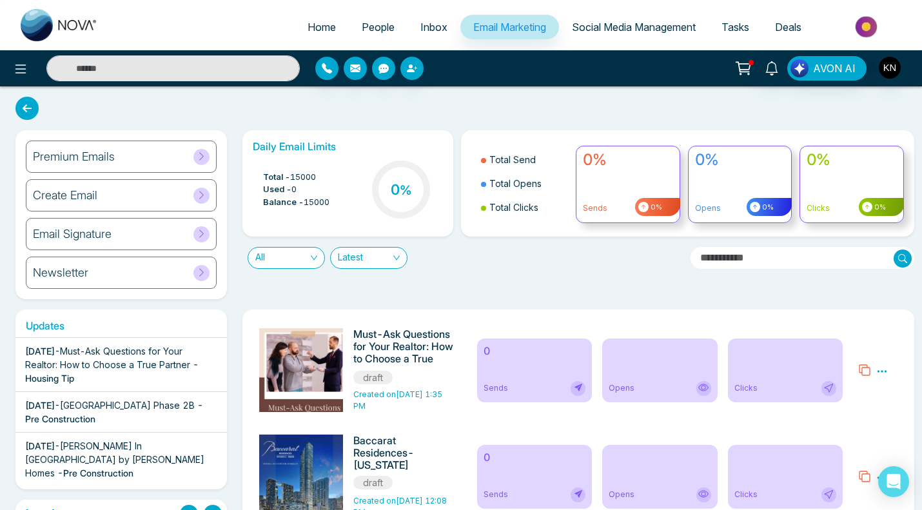
click at [586, 39] on li "Social Media Management" at bounding box center [634, 28] width 150 height 26
click at [590, 27] on span "Social Media Management" at bounding box center [634, 27] width 124 height 13
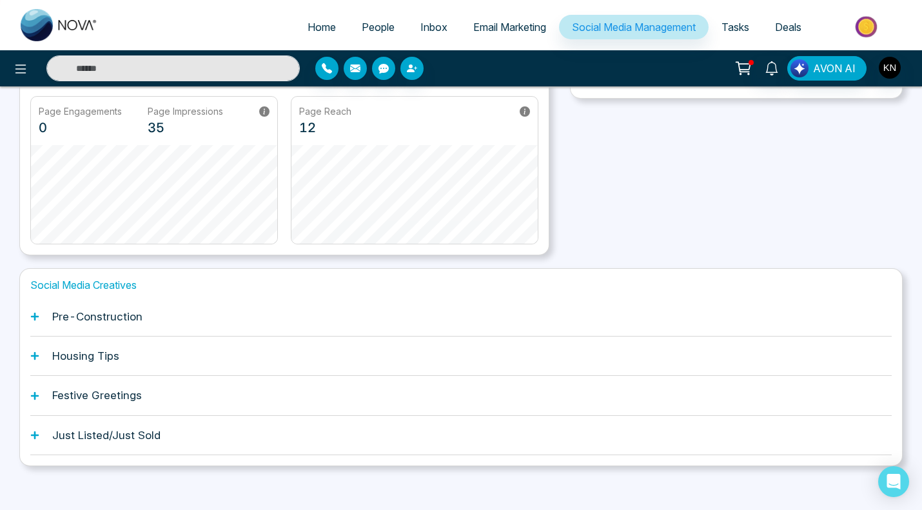
scroll to position [279, 0]
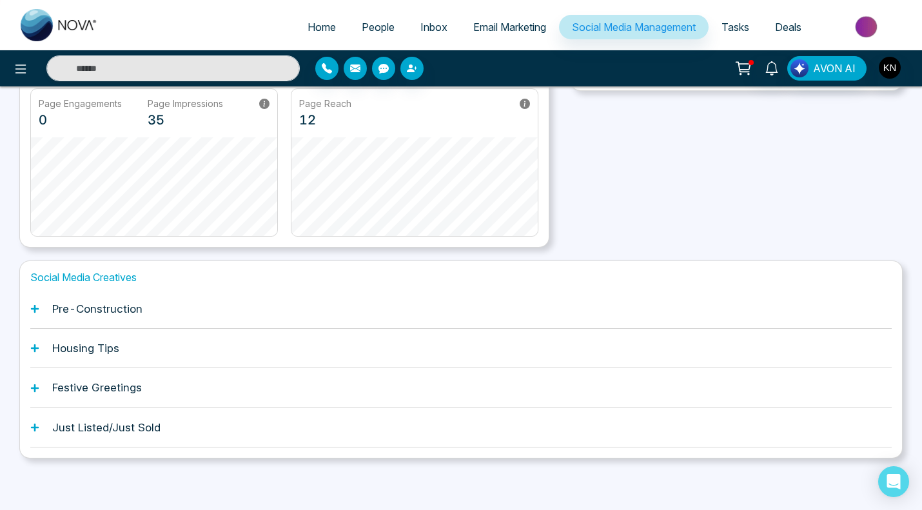
click at [112, 306] on h1 "Pre-Construction" at bounding box center [97, 308] width 90 height 13
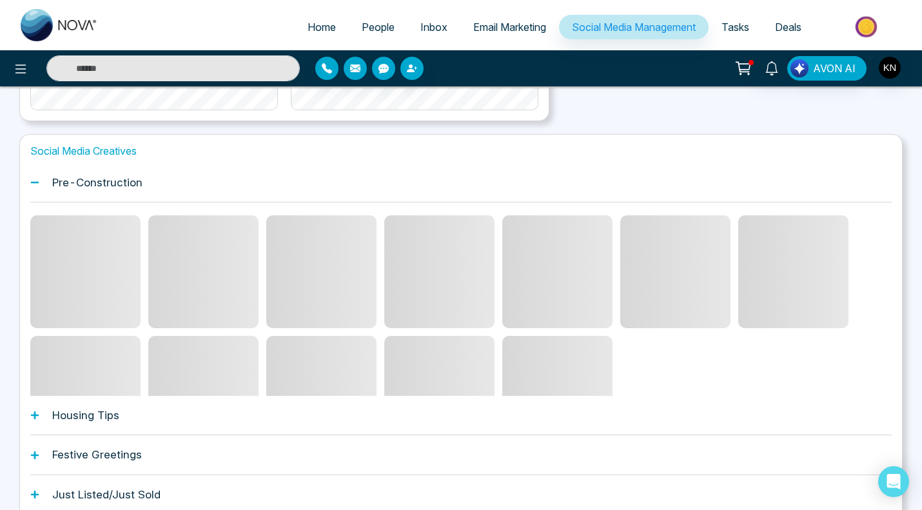
scroll to position [408, 0]
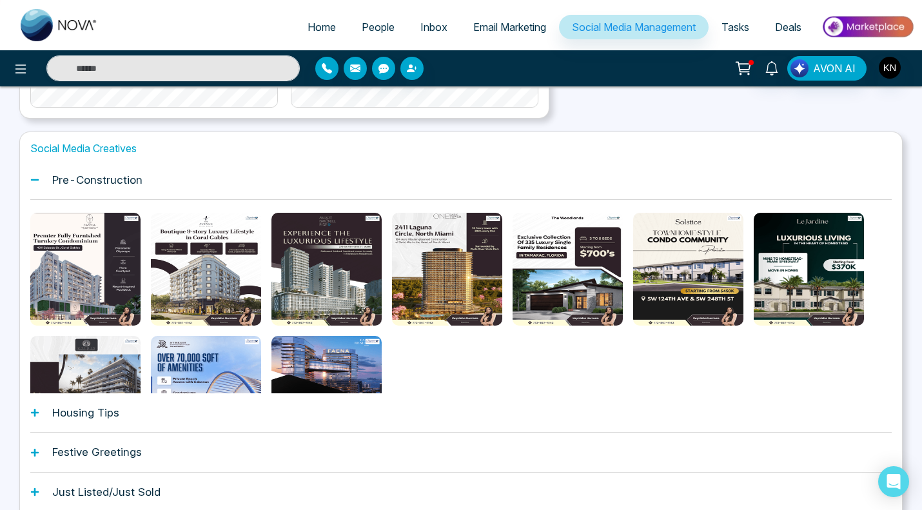
click at [97, 452] on h1 "Festive Greetings" at bounding box center [97, 451] width 90 height 13
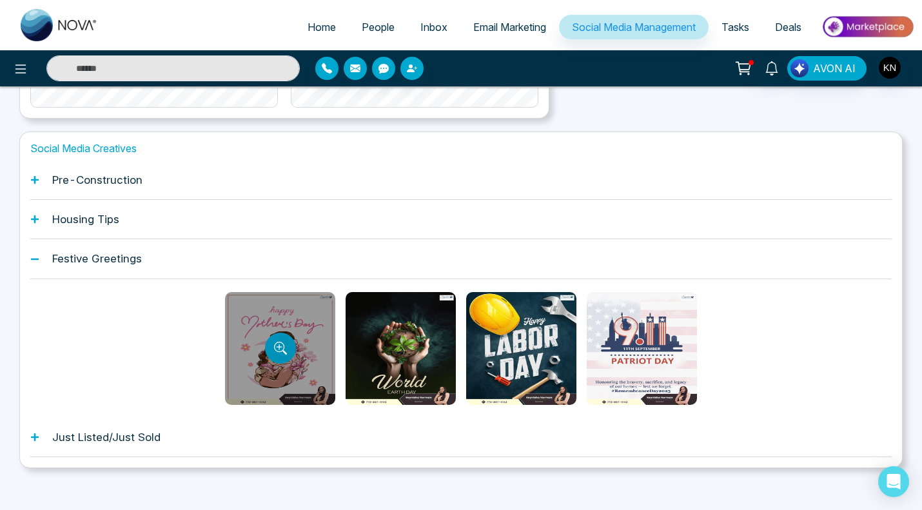
click at [289, 348] on button "Preview template" at bounding box center [280, 348] width 31 height 31
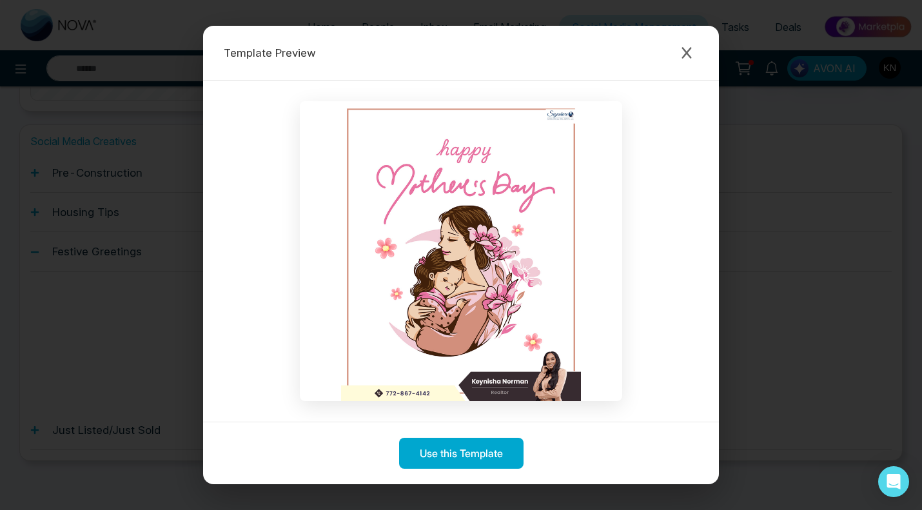
scroll to position [418, 0]
click at [689, 49] on icon "Close modal" at bounding box center [686, 53] width 10 height 12
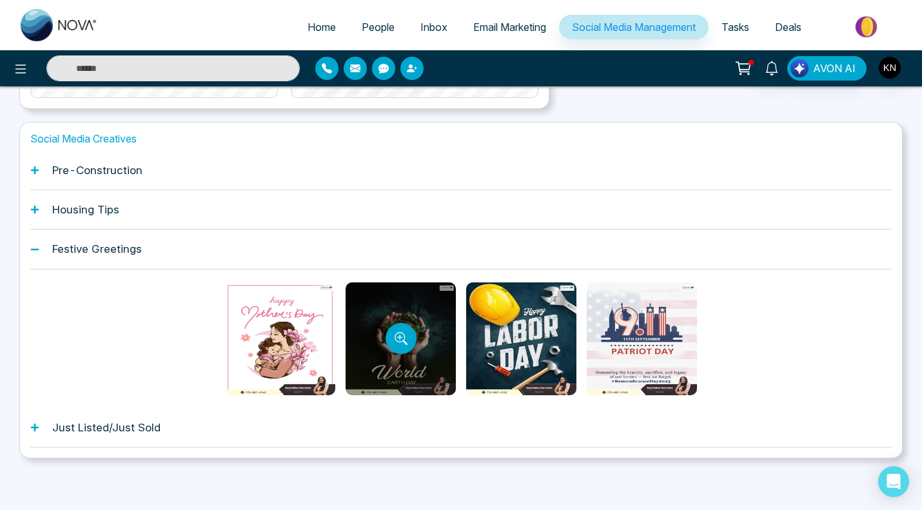
click at [397, 358] on div at bounding box center [400, 338] width 110 height 113
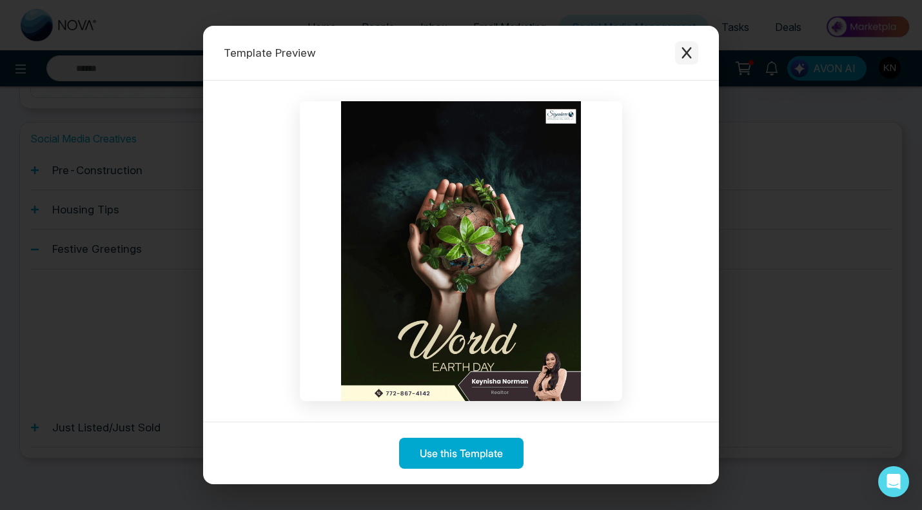
click at [681, 50] on icon "Close modal" at bounding box center [686, 52] width 13 height 13
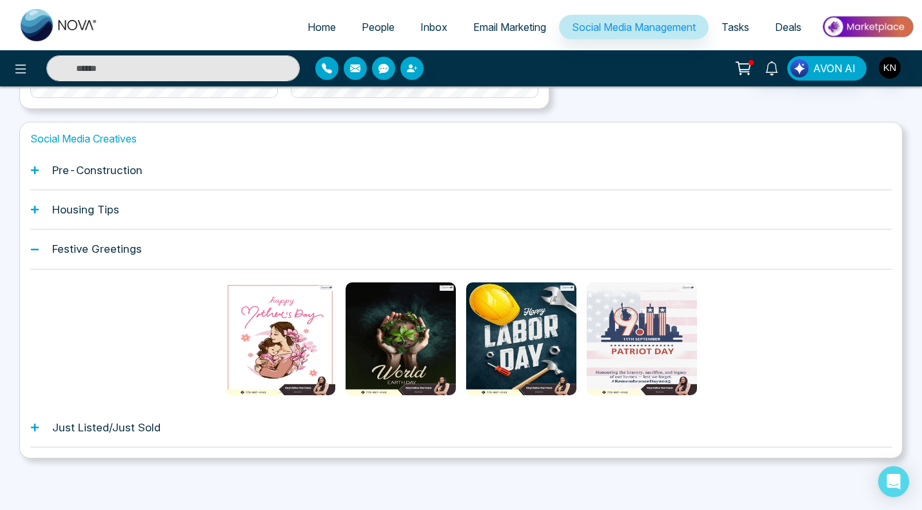
click at [141, 423] on h1 "Just Listed/Just Sold" at bounding box center [106, 427] width 108 height 13
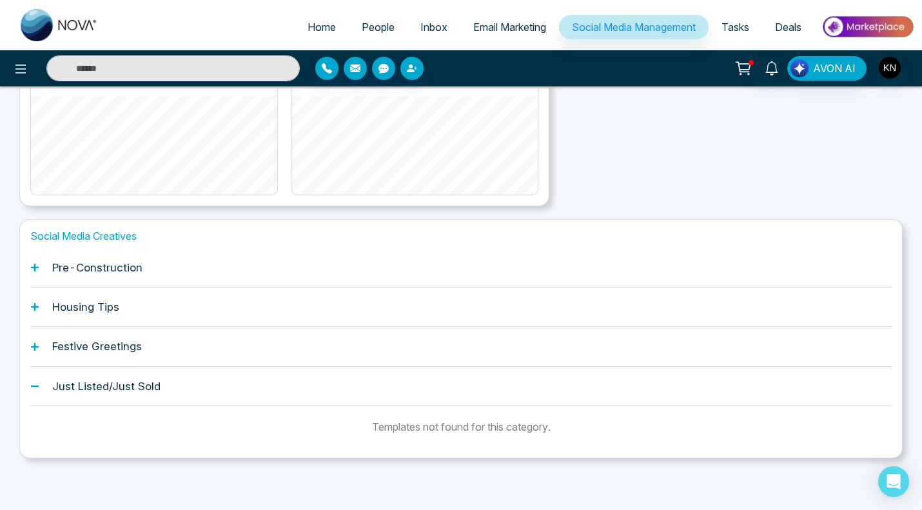
scroll to position [320, 0]
click at [107, 306] on h1 "Housing Tips" at bounding box center [85, 306] width 67 height 13
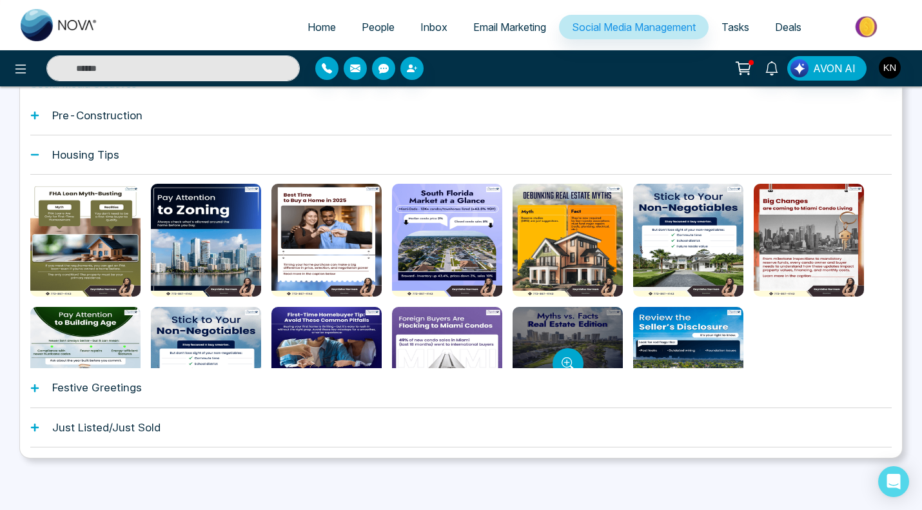
scroll to position [0, 0]
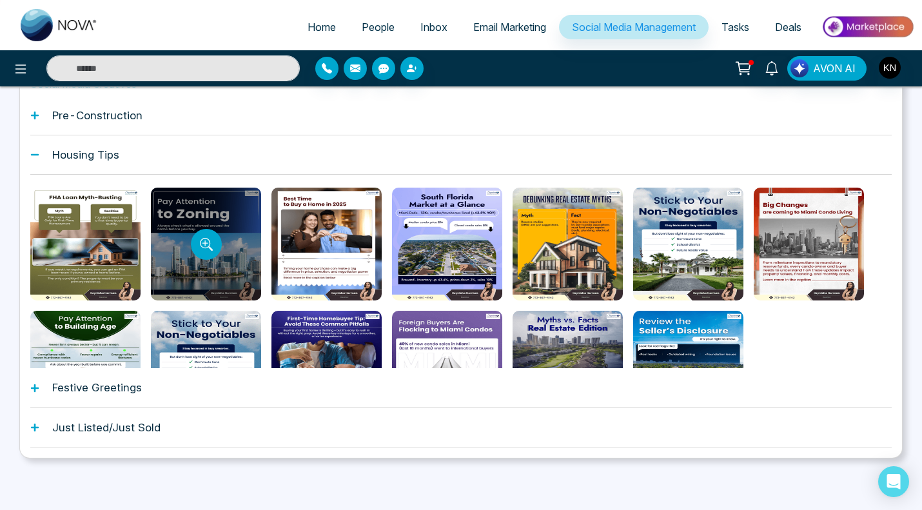
click at [247, 254] on div at bounding box center [206, 244] width 110 height 113
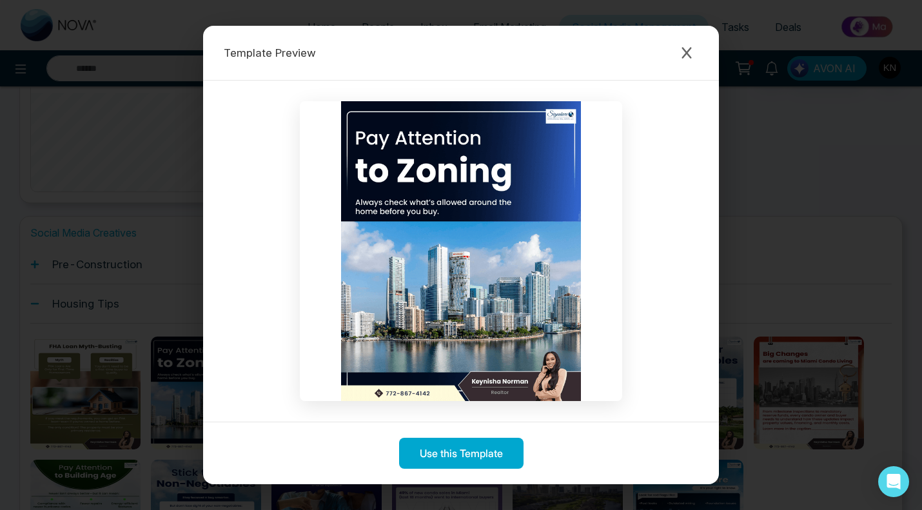
scroll to position [279, 0]
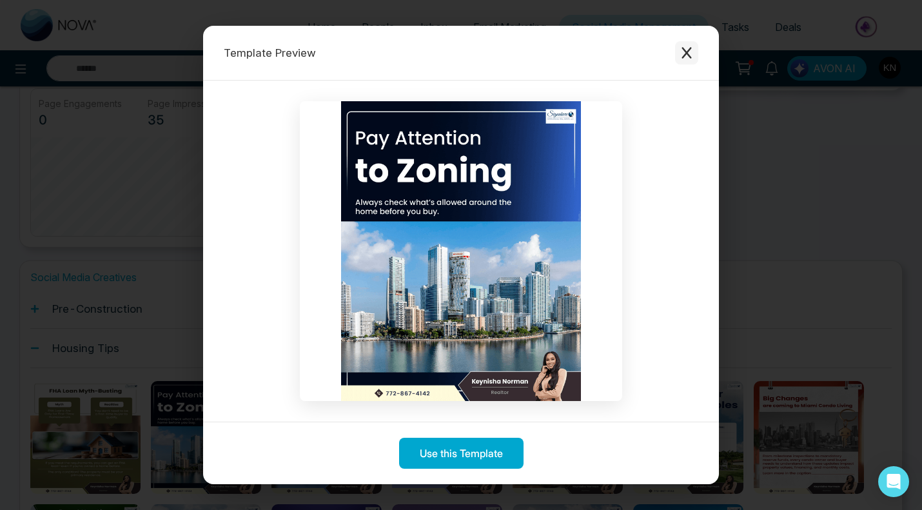
click at [692, 48] on icon "Close modal" at bounding box center [686, 52] width 13 height 13
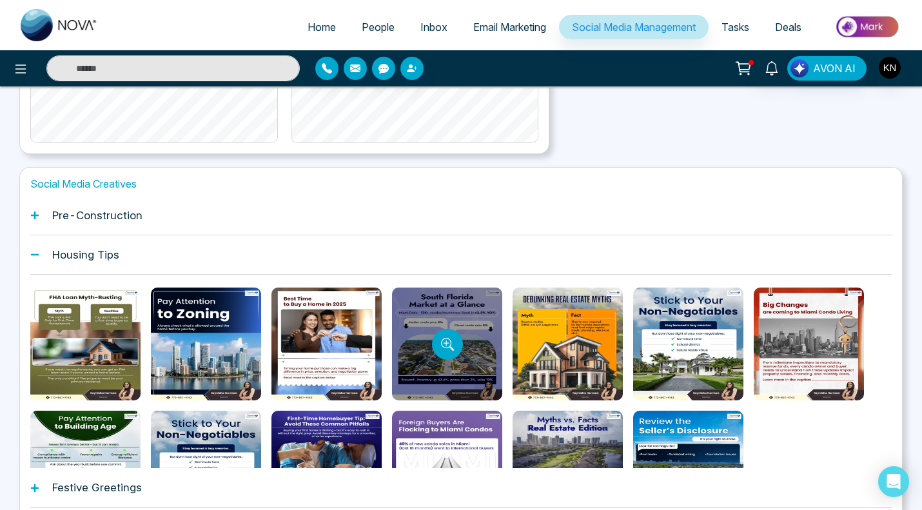
scroll to position [408, 0]
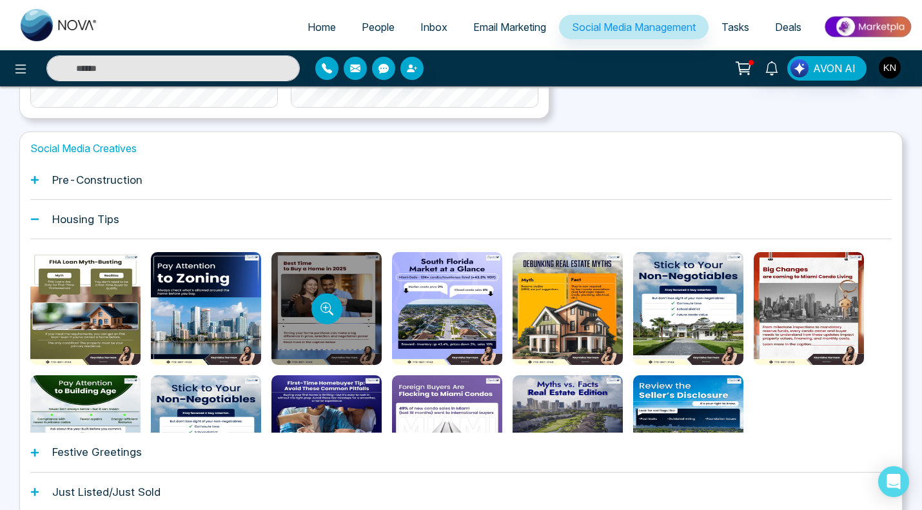
click at [365, 301] on div at bounding box center [326, 308] width 110 height 113
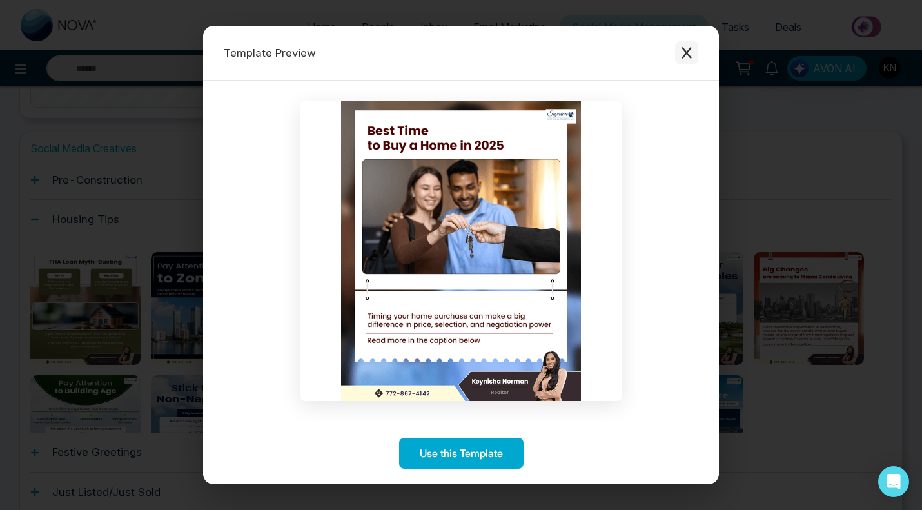
click at [693, 51] on button "Close modal" at bounding box center [686, 52] width 23 height 23
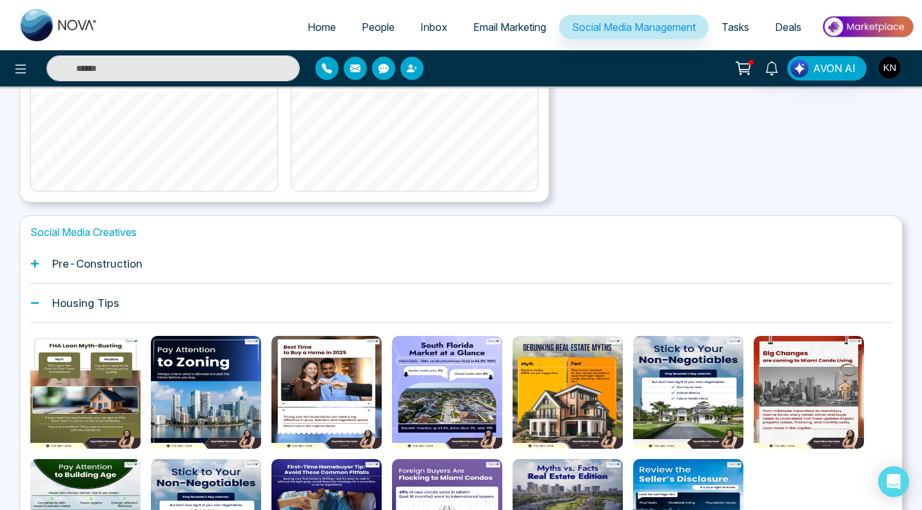
scroll to position [279, 0]
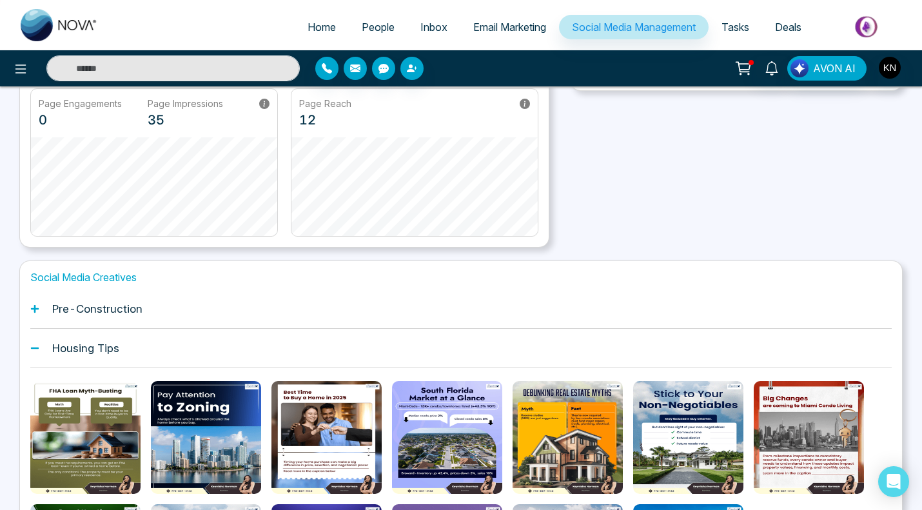
click at [124, 313] on h1 "Pre-Construction" at bounding box center [97, 308] width 90 height 13
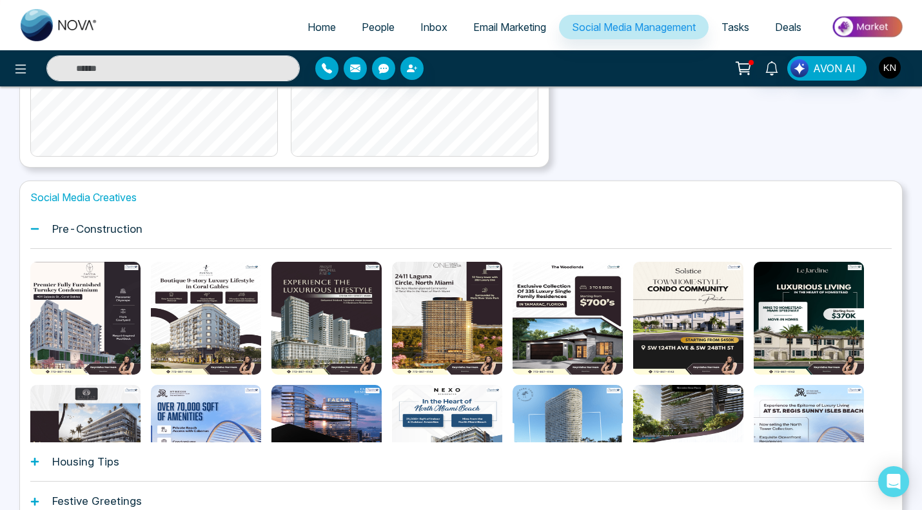
scroll to position [344, 0]
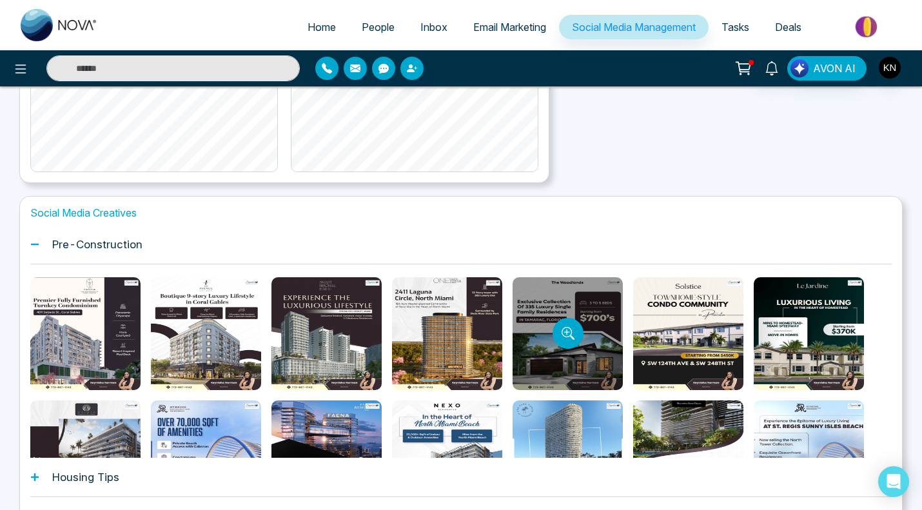
click at [539, 347] on div at bounding box center [567, 333] width 110 height 113
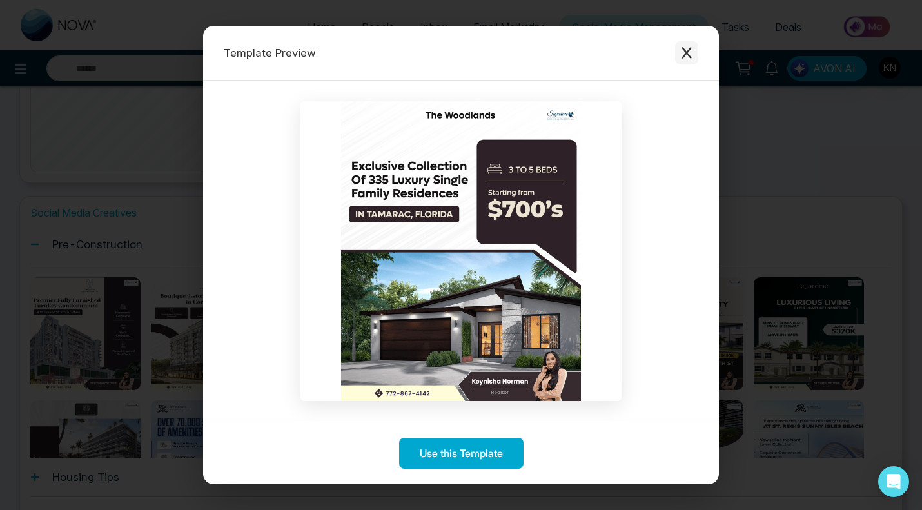
click at [686, 50] on icon "Close modal" at bounding box center [686, 52] width 13 height 13
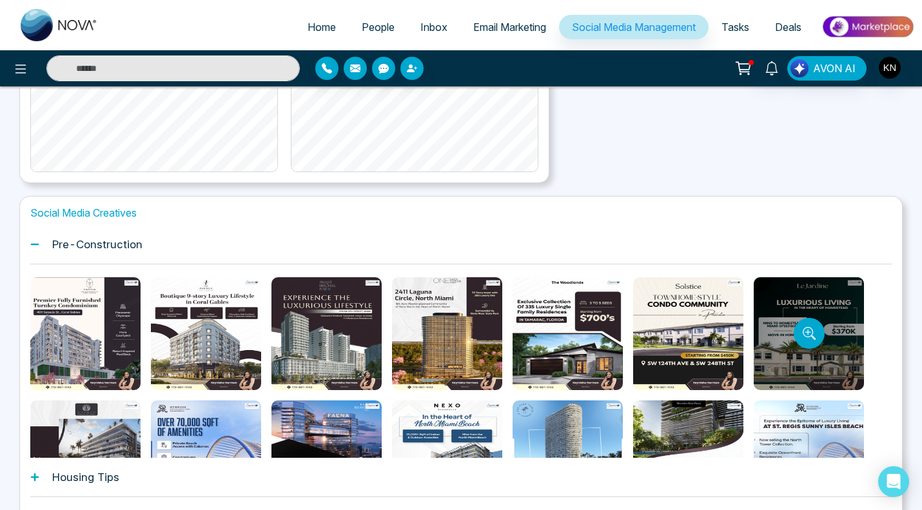
click at [793, 311] on div at bounding box center [808, 333] width 110 height 113
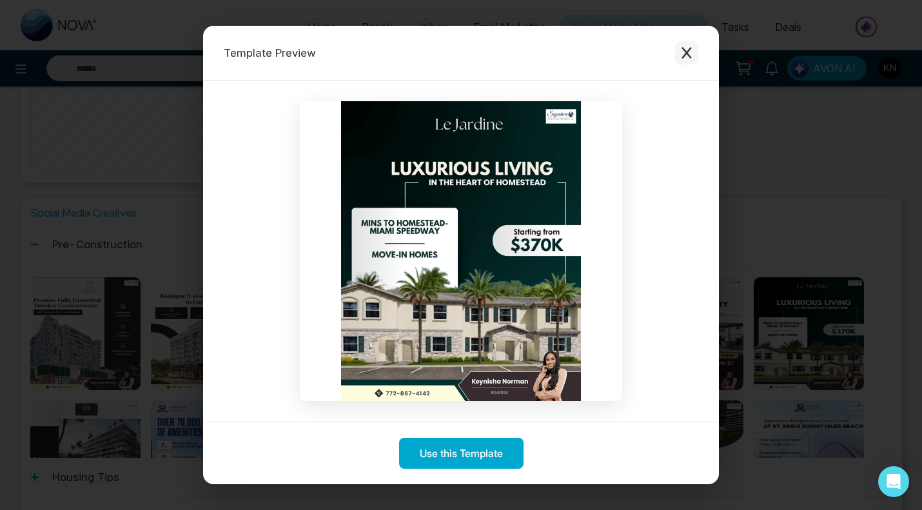
click at [676, 45] on button "Close modal" at bounding box center [686, 52] width 23 height 23
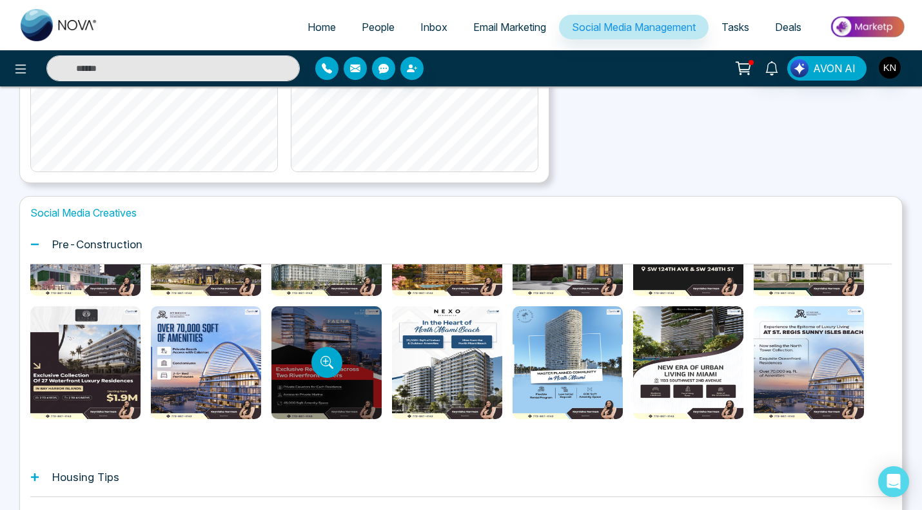
scroll to position [129, 0]
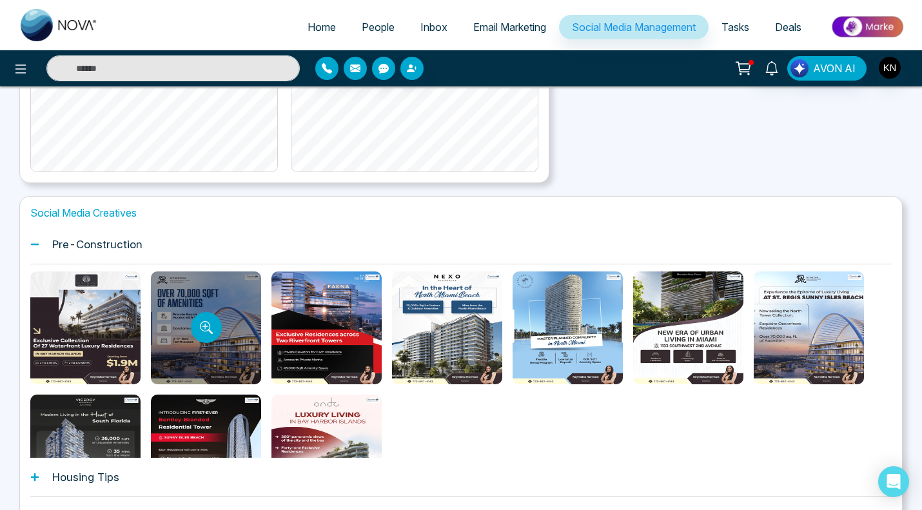
click at [215, 341] on div at bounding box center [206, 327] width 110 height 113
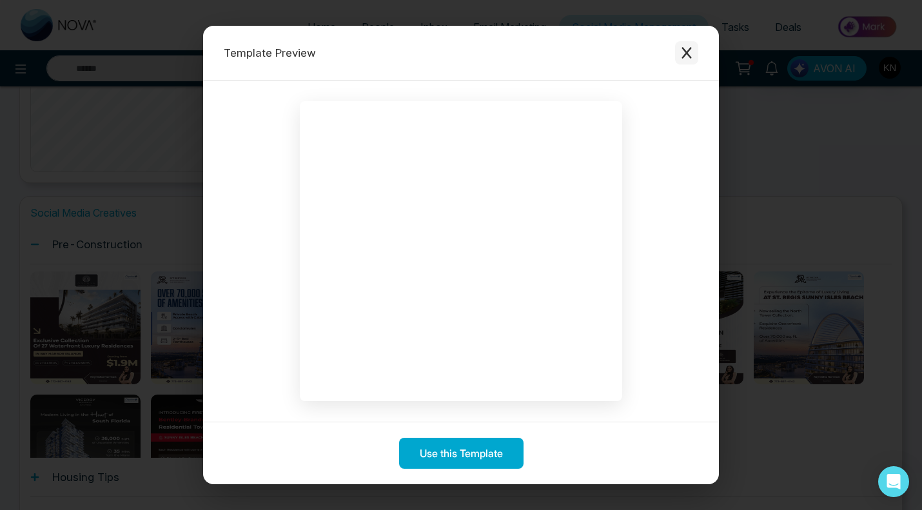
click at [677, 61] on button "Close modal" at bounding box center [686, 52] width 23 height 23
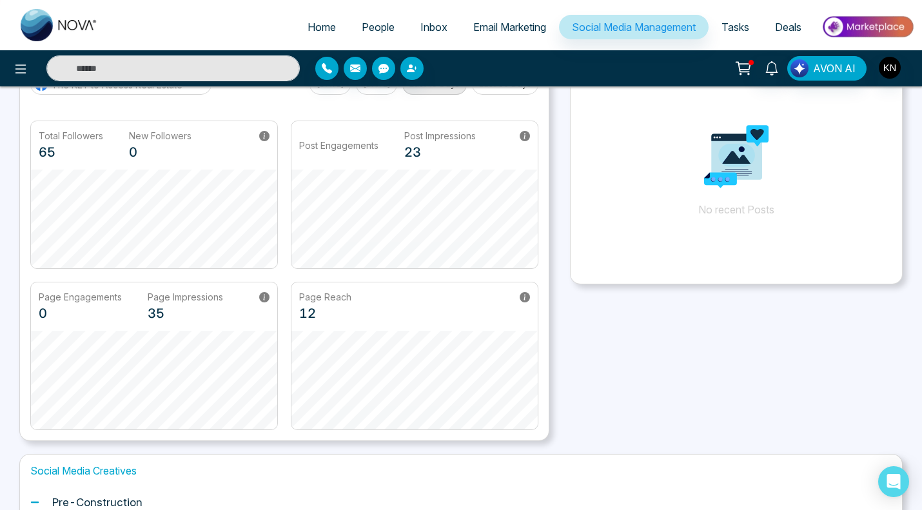
scroll to position [0, 0]
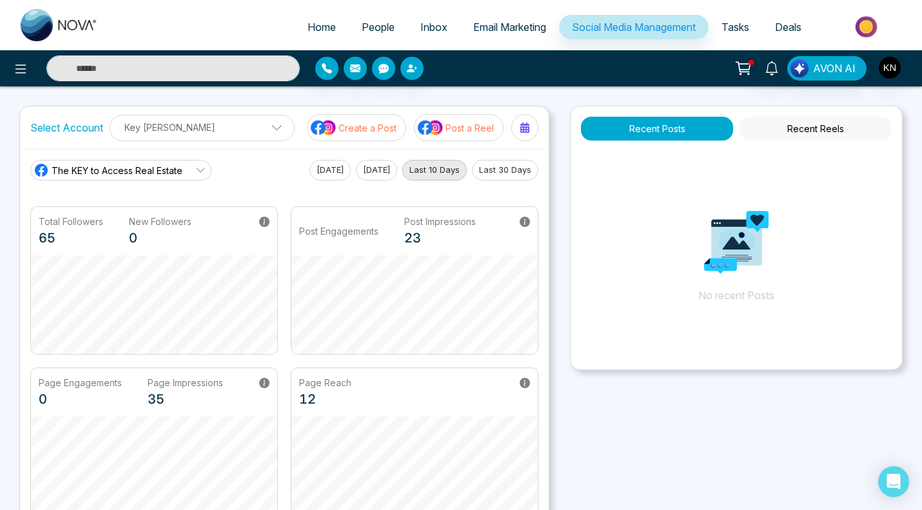
click at [773, 24] on link "Deals" at bounding box center [788, 27] width 52 height 24
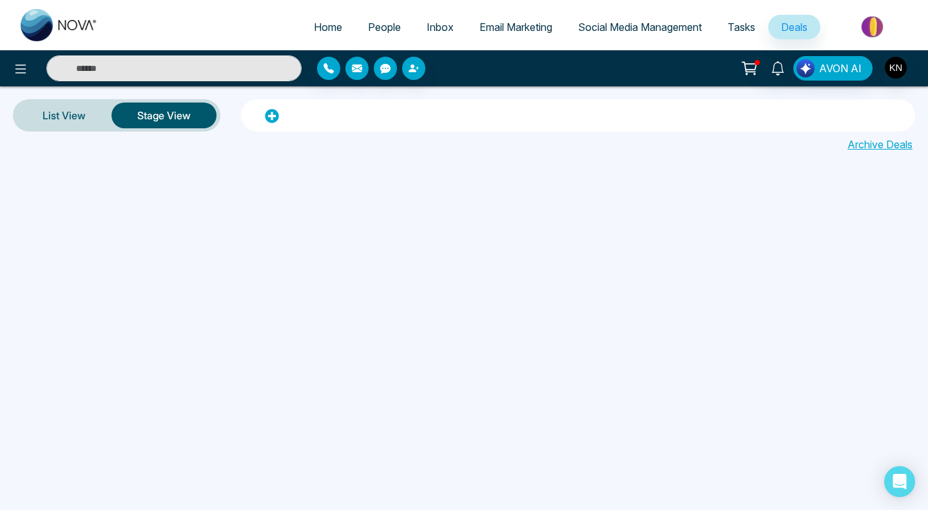
click at [260, 118] on div at bounding box center [578, 116] width 666 height 16
click at [272, 112] on icon at bounding box center [272, 117] width 14 height 14
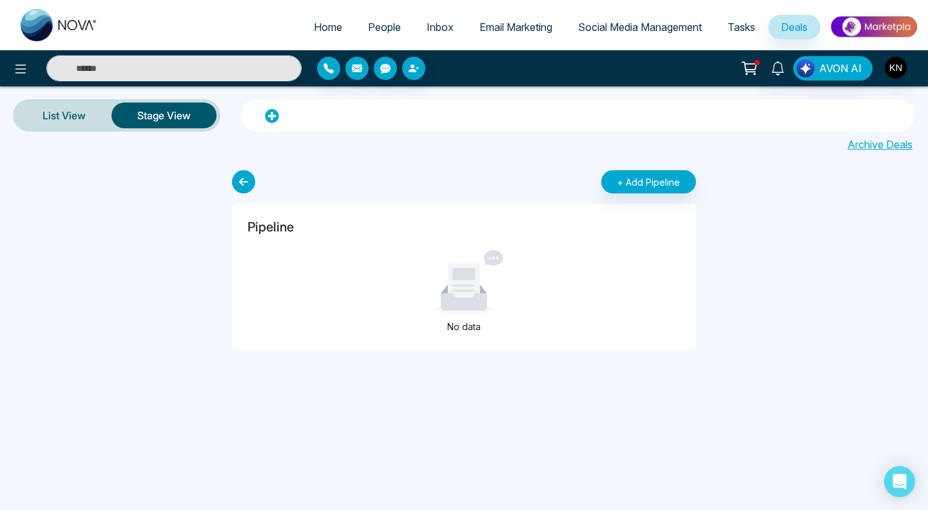
click at [128, 124] on button "Stage View" at bounding box center [164, 115] width 105 height 26
click at [50, 111] on link "List View" at bounding box center [64, 115] width 95 height 31
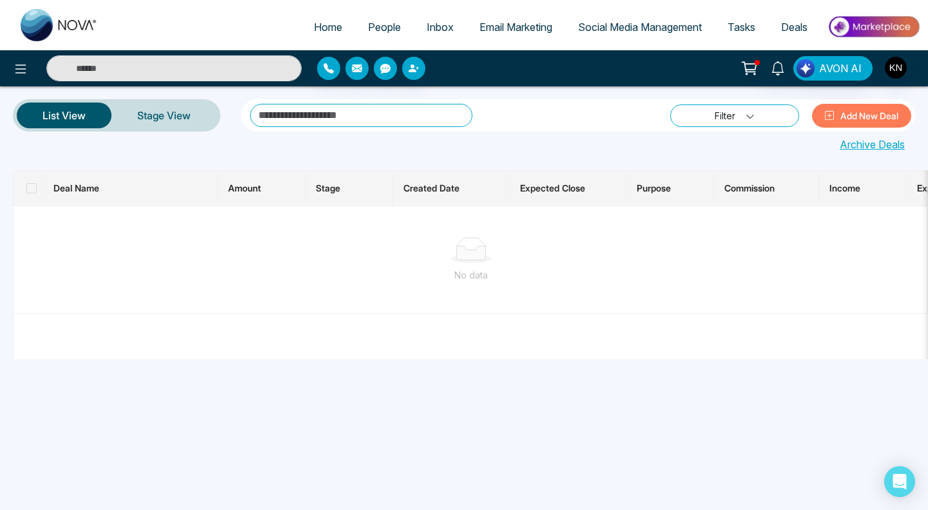
click at [710, 110] on link "Filter" at bounding box center [734, 115] width 129 height 23
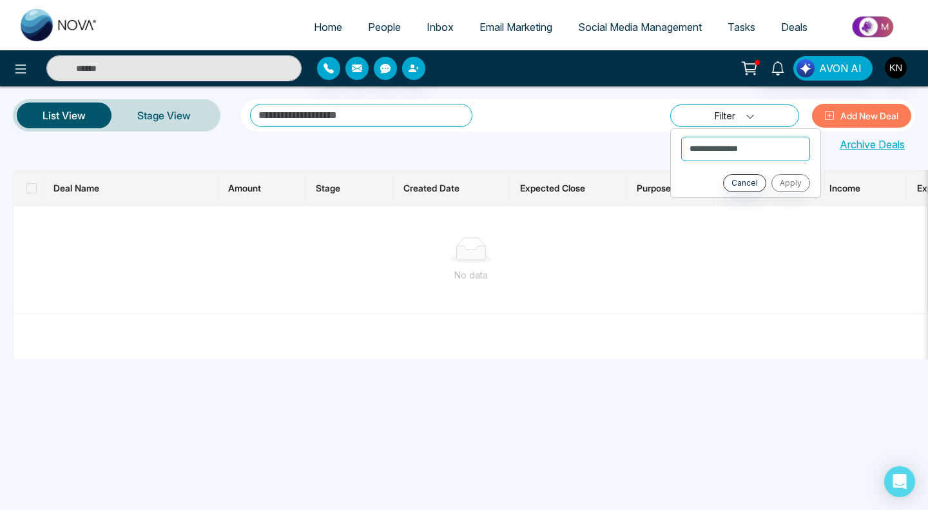
click at [708, 111] on link "Filter" at bounding box center [734, 115] width 129 height 23
click at [376, 34] on link "People" at bounding box center [384, 27] width 59 height 24
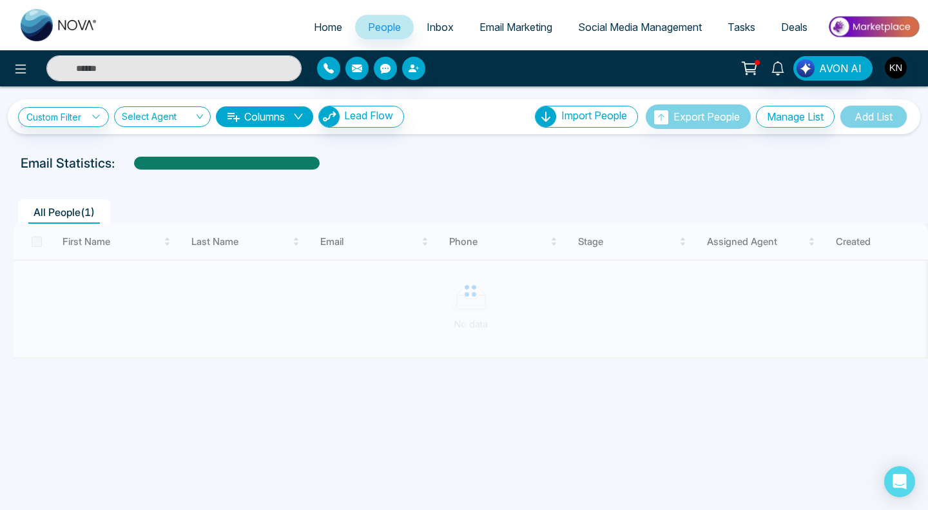
click at [327, 31] on span "Home" at bounding box center [328, 27] width 28 height 13
select select "*"
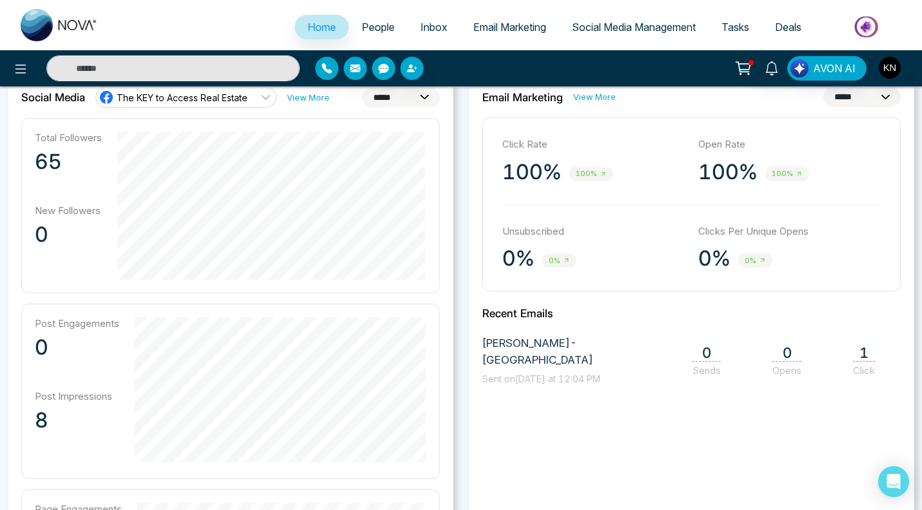
scroll to position [451, 0]
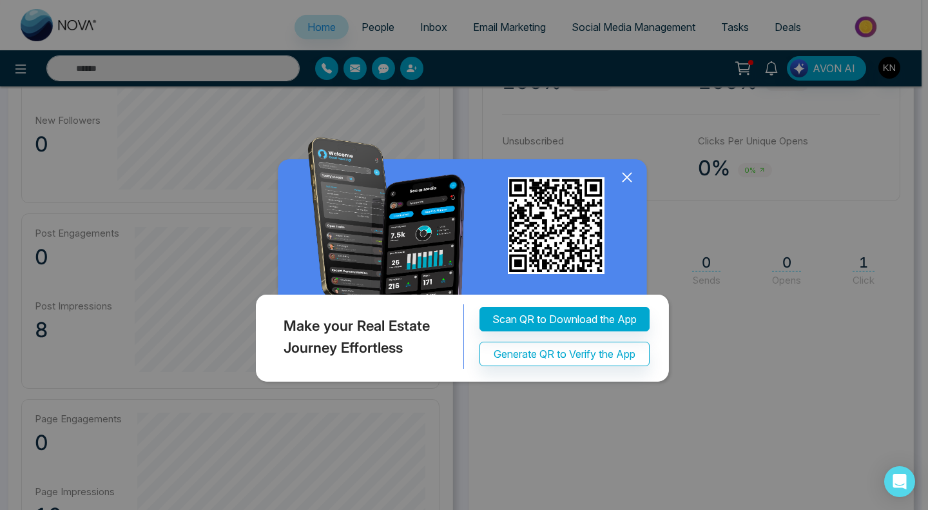
click at [630, 175] on icon at bounding box center [627, 177] width 8 height 8
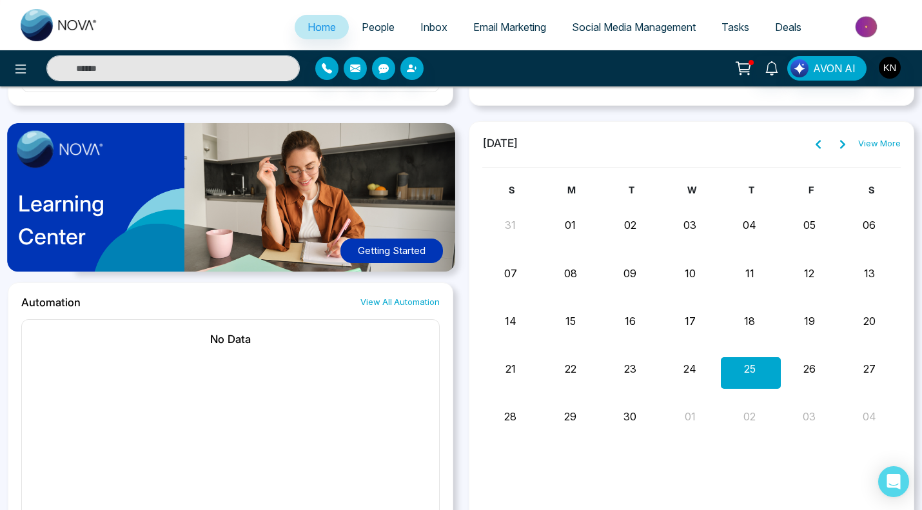
scroll to position [912, 0]
